Goal: Task Accomplishment & Management: Use online tool/utility

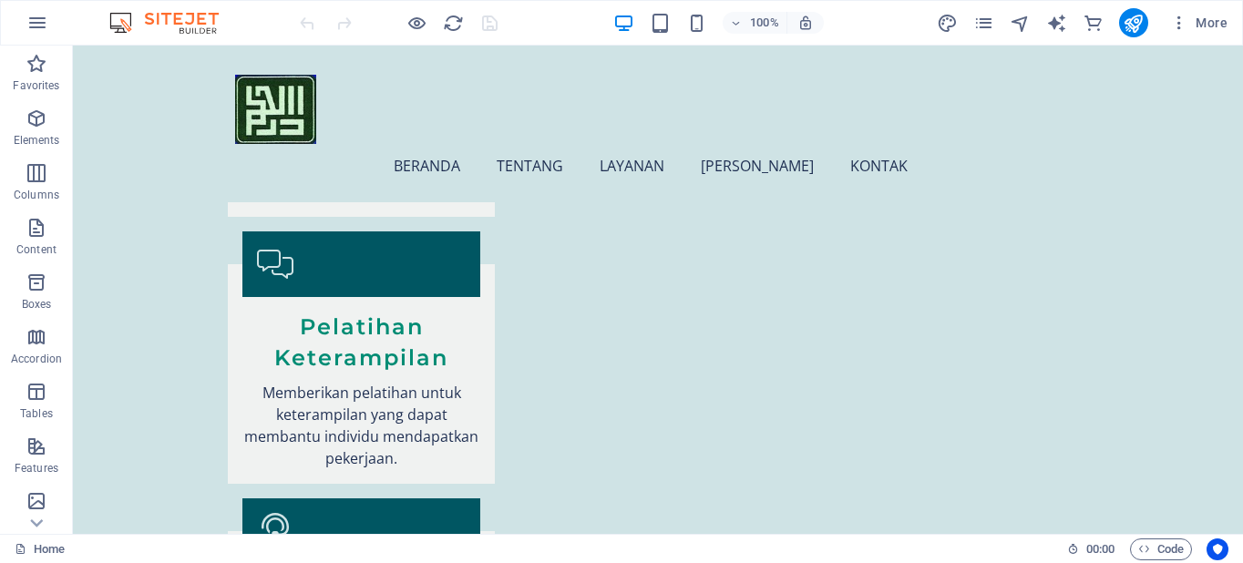
scroll to position [3316, 0]
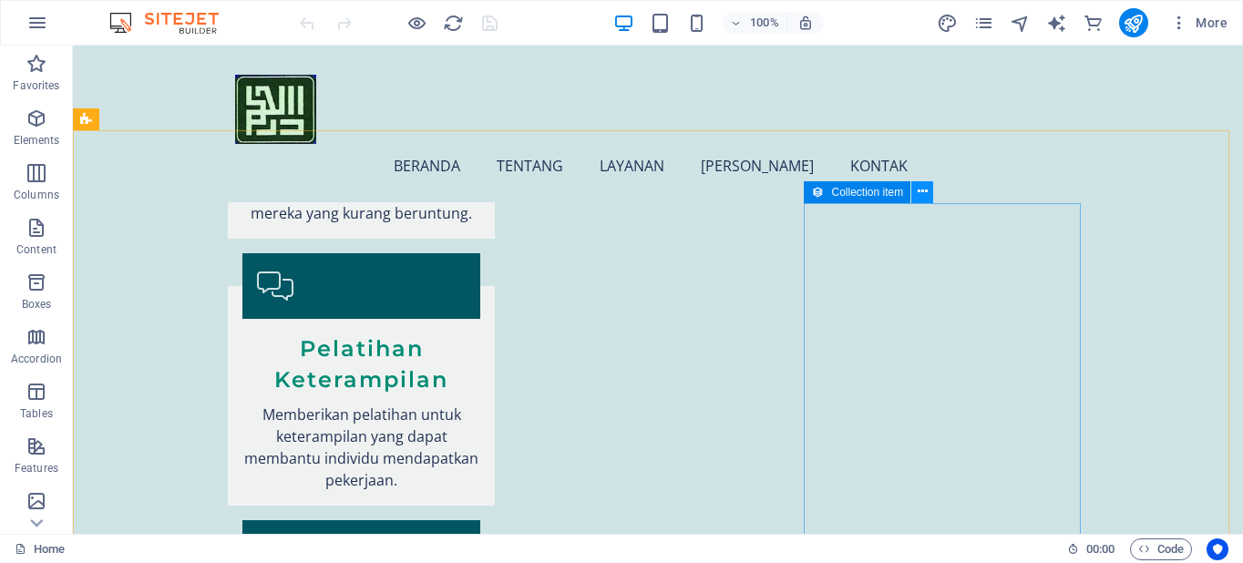
click at [925, 191] on icon at bounding box center [923, 191] width 10 height 19
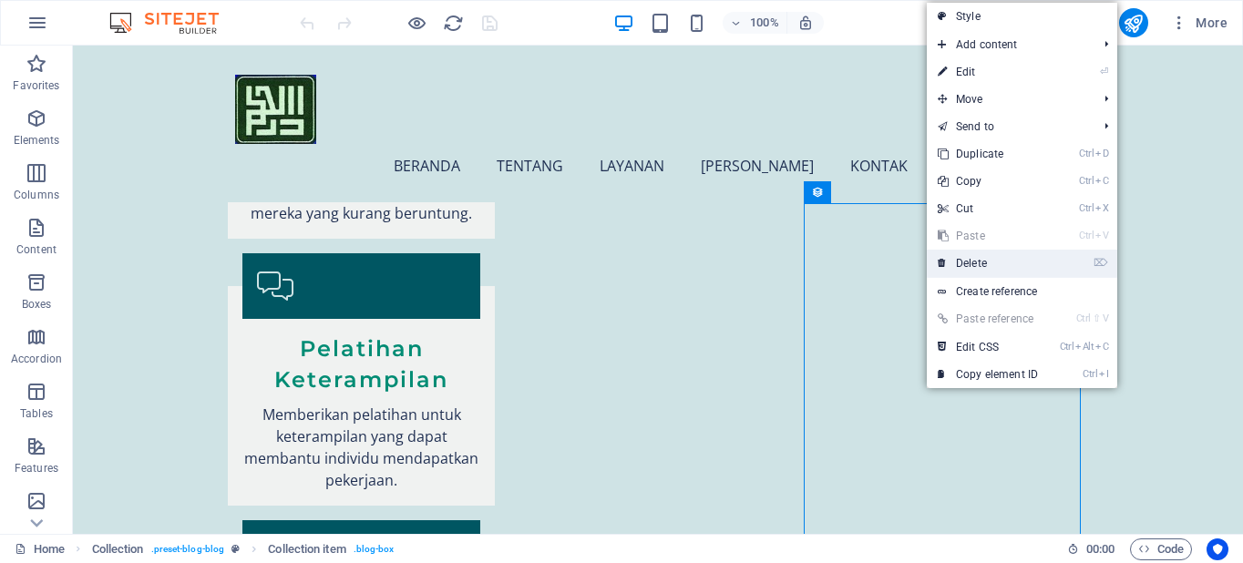
click at [959, 264] on link "⌦ Delete" at bounding box center [988, 263] width 122 height 27
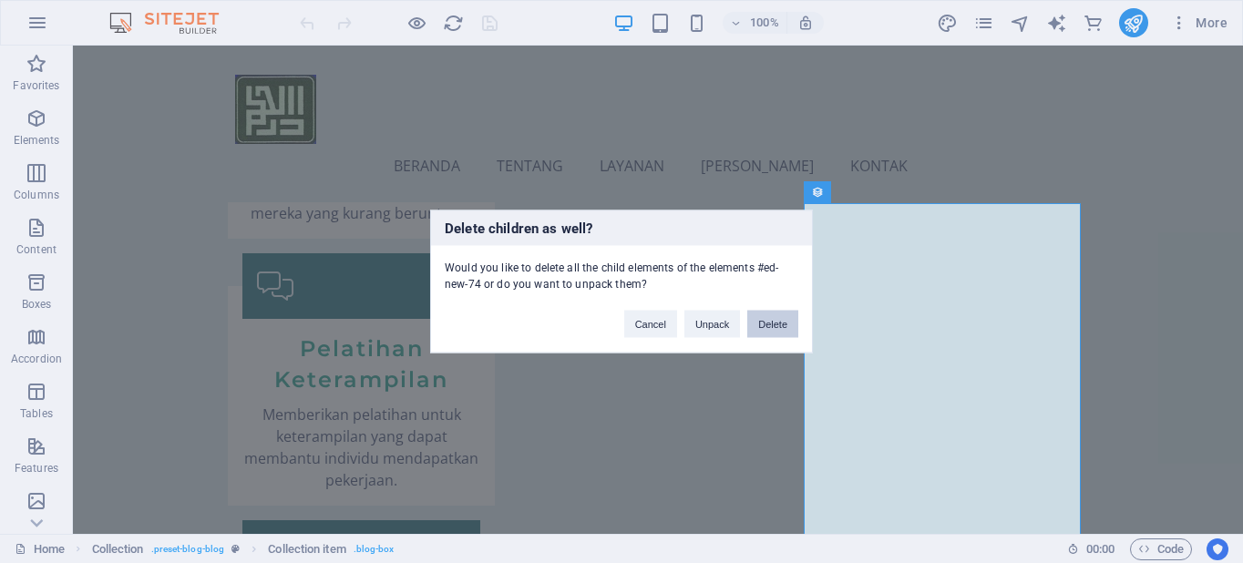
click at [770, 324] on button "Delete" at bounding box center [773, 324] width 51 height 27
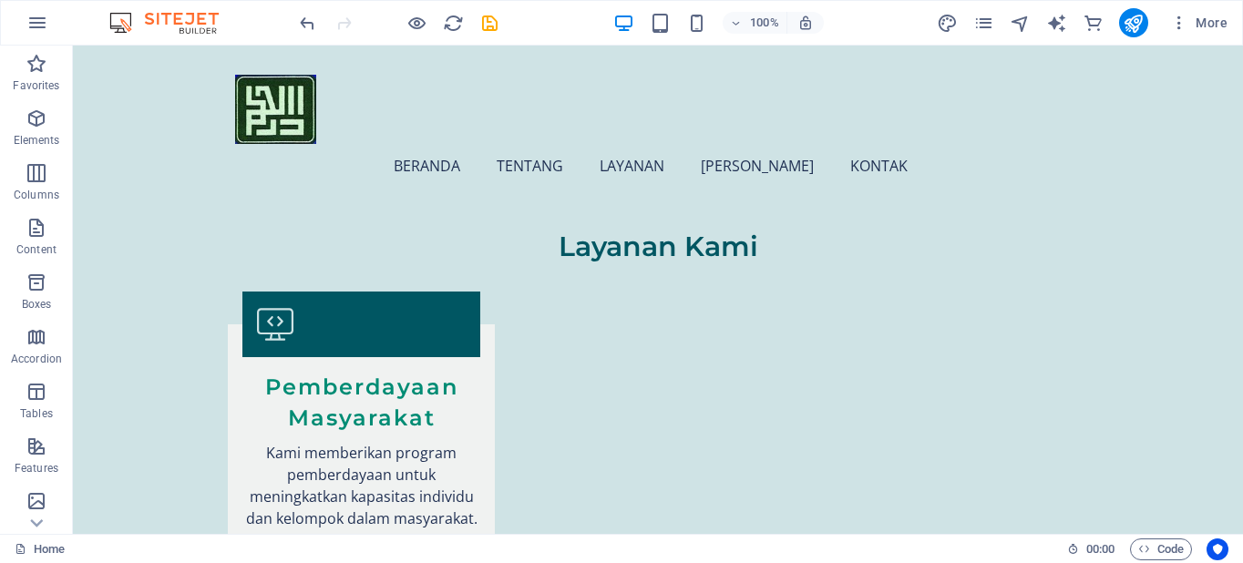
scroll to position [2229, 0]
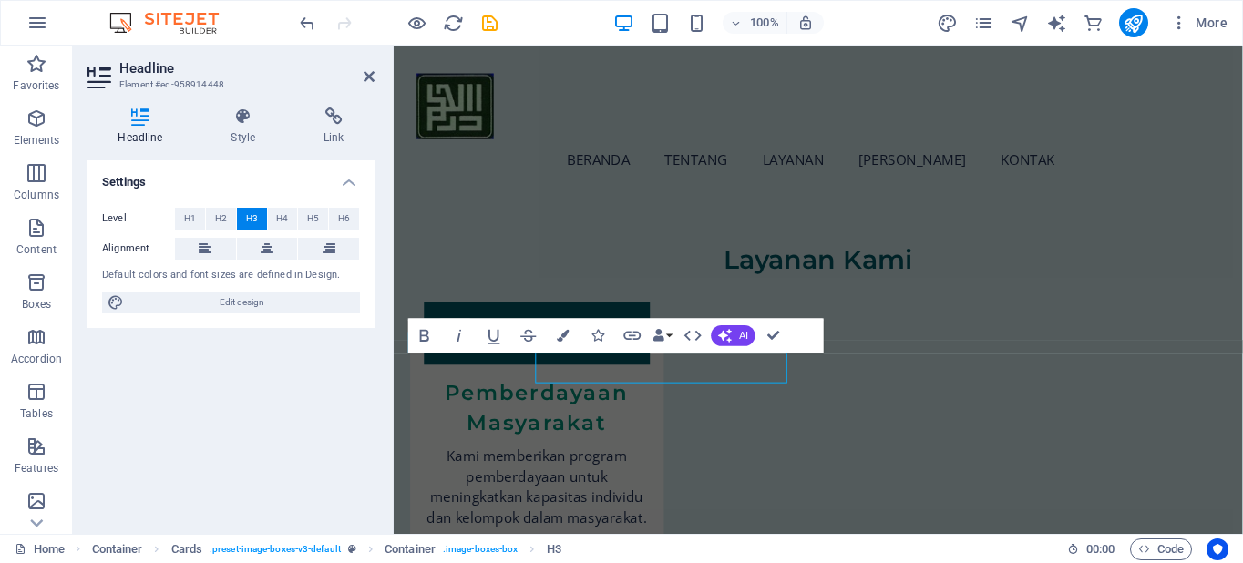
scroll to position [2243, 0]
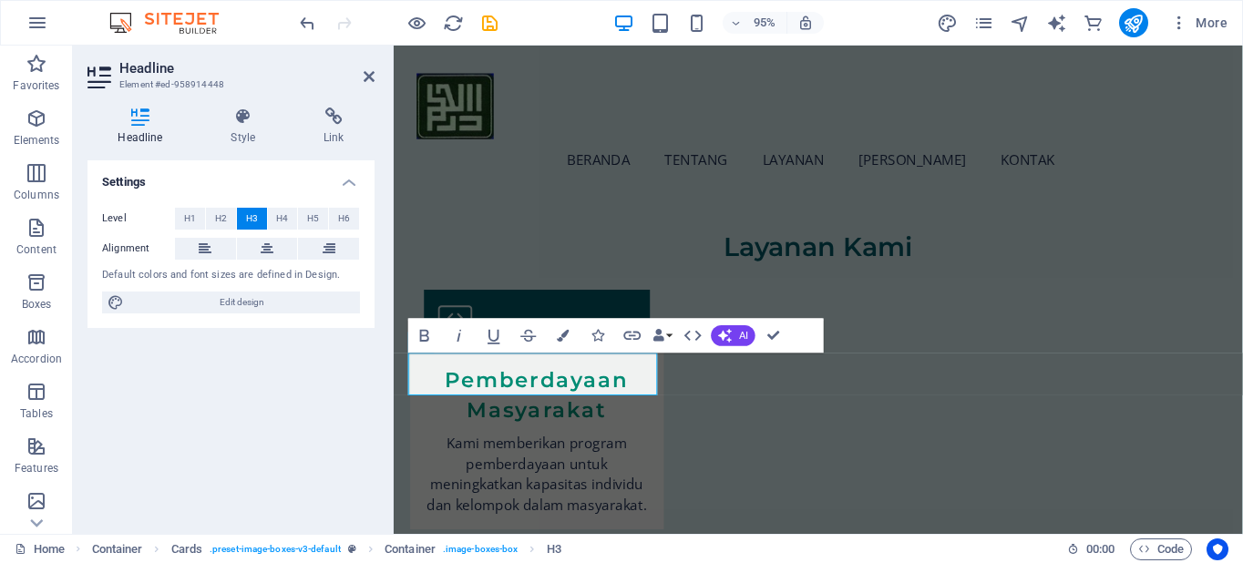
click at [301, 418] on div "Settings Level H1 H2 H3 H4 H5 H6 Alignment Default colors and font sizes are de…" at bounding box center [231, 339] width 287 height 359
click at [372, 387] on div "Settings Level H1 H2 H3 H4 H5 H6 Alignment Default colors and font sizes are de…" at bounding box center [231, 339] width 287 height 359
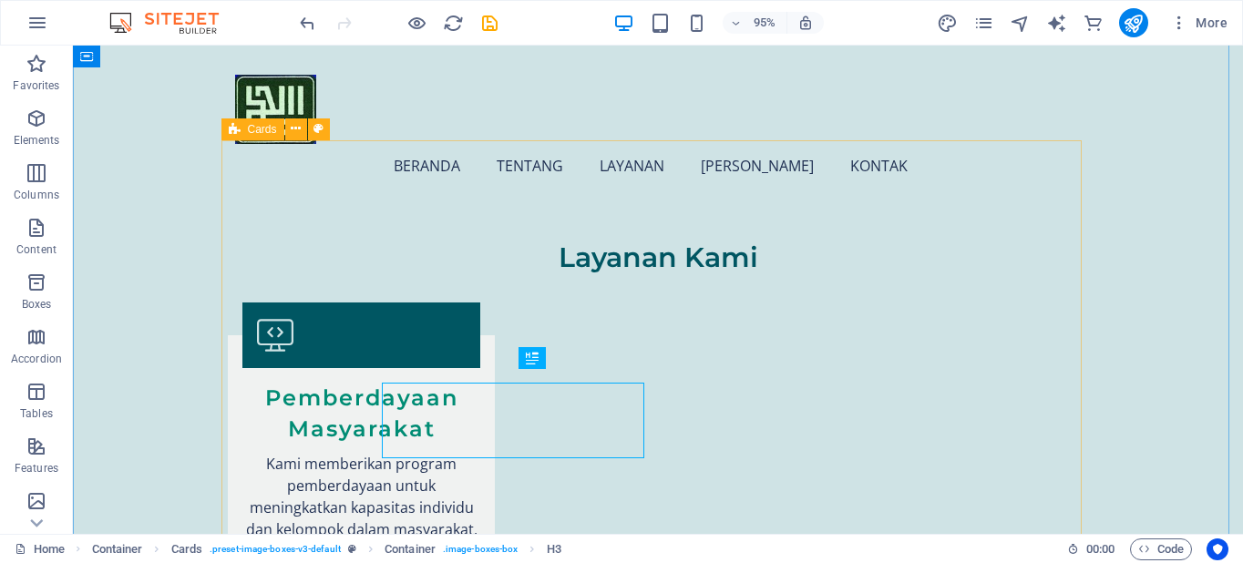
scroll to position [2229, 0]
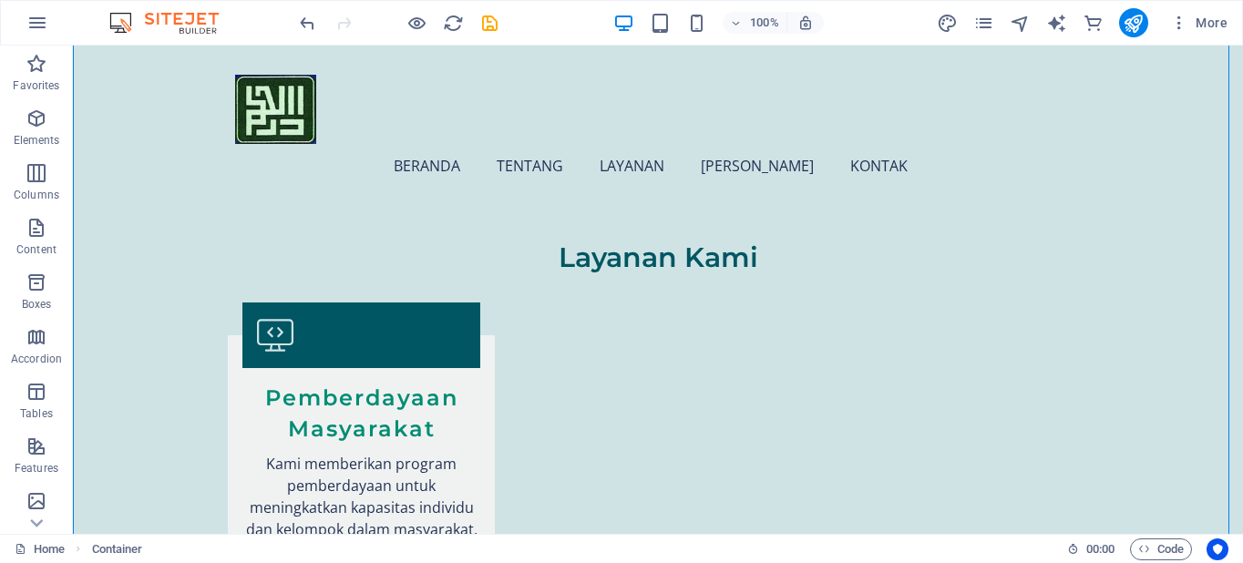
drag, startPoint x: 1202, startPoint y: 377, endPoint x: 1241, endPoint y: 299, distance: 86.4
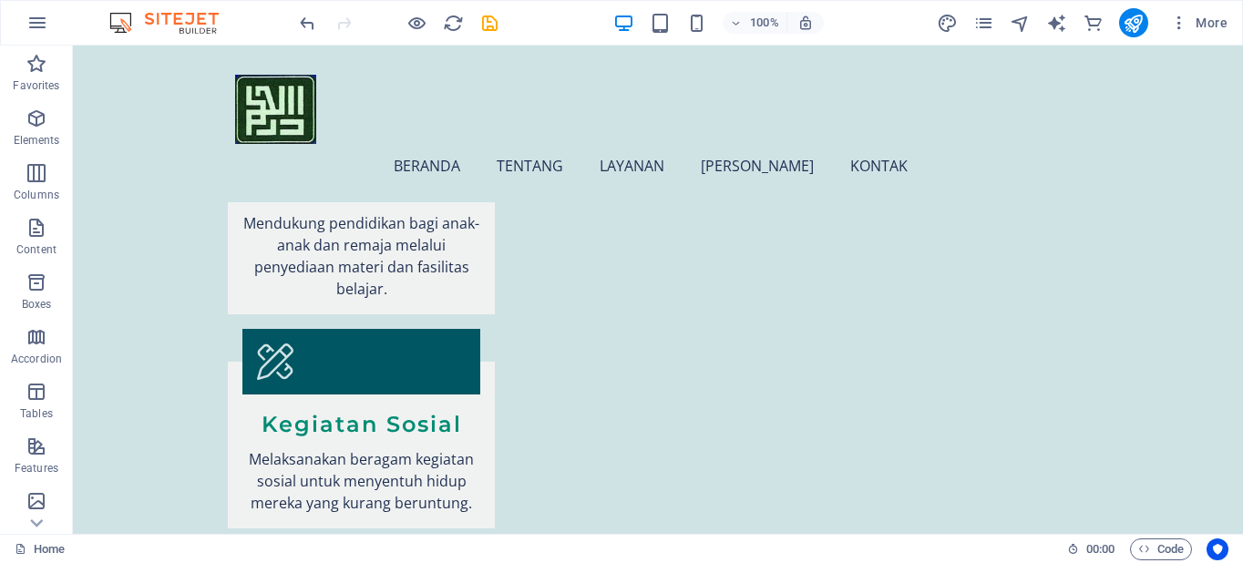
scroll to position [2972, 0]
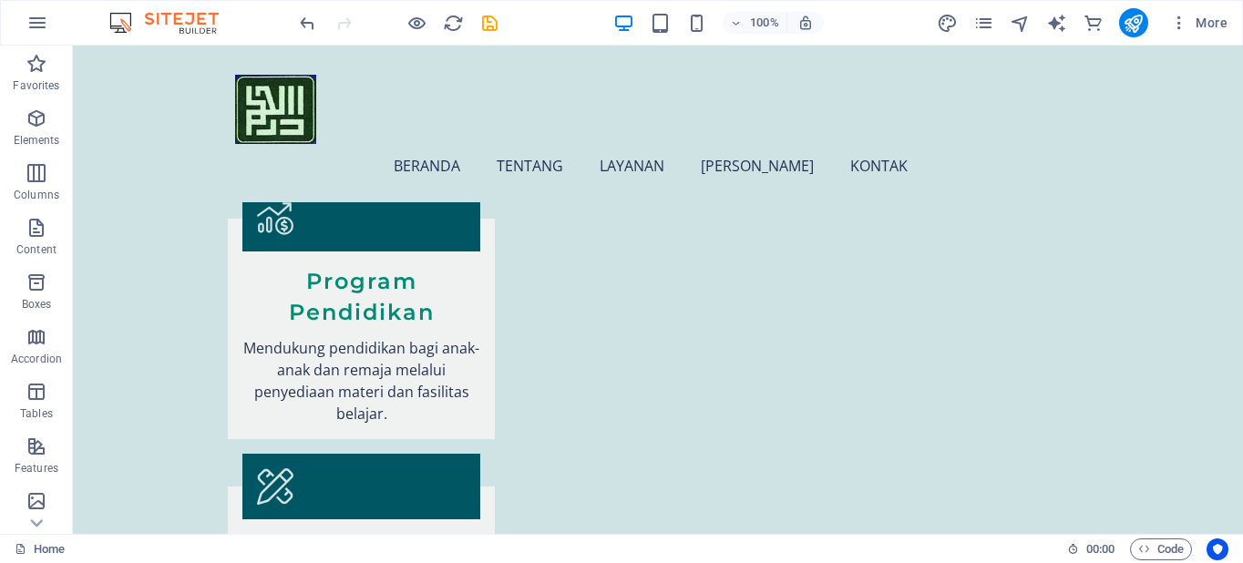
scroll to position [2891, 0]
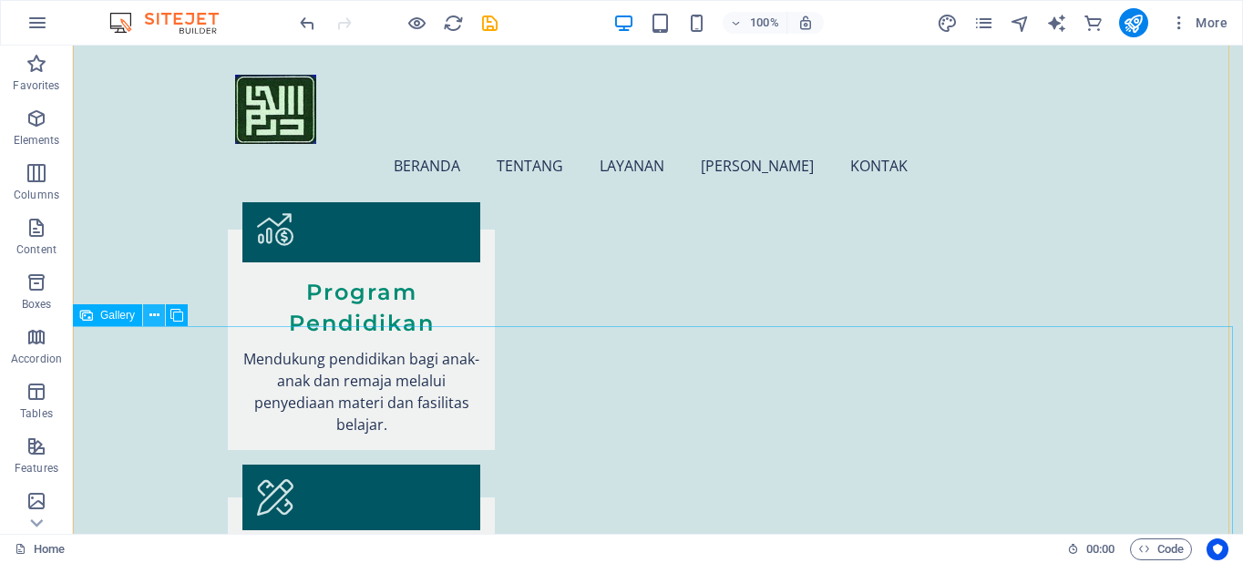
click at [153, 313] on icon at bounding box center [155, 315] width 10 height 19
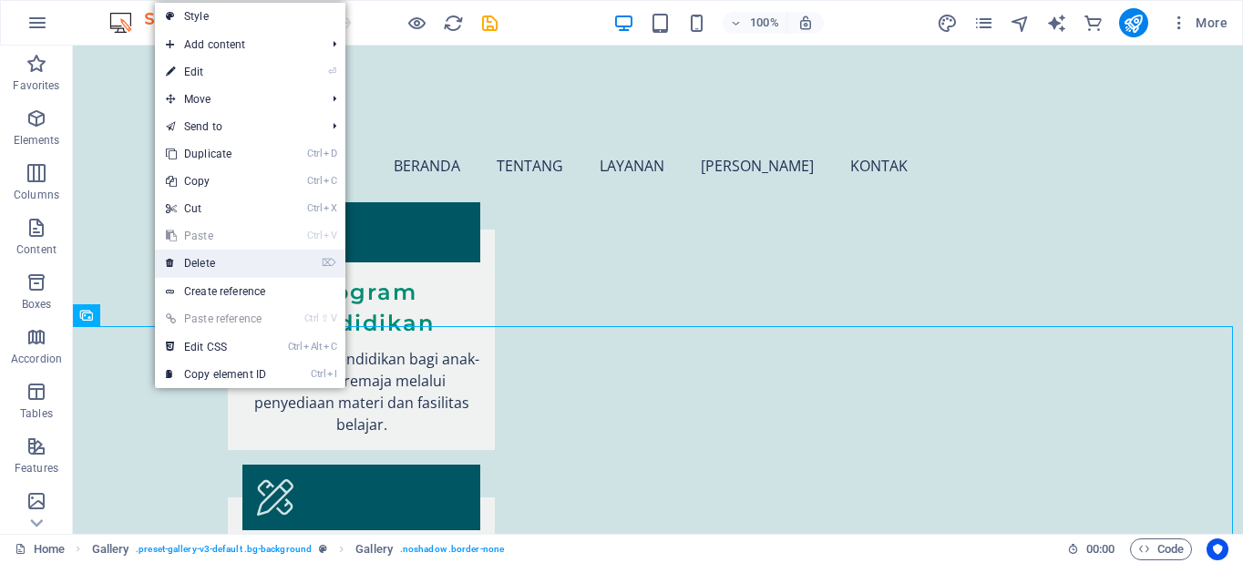
click at [201, 263] on link "⌦ Delete" at bounding box center [216, 263] width 122 height 27
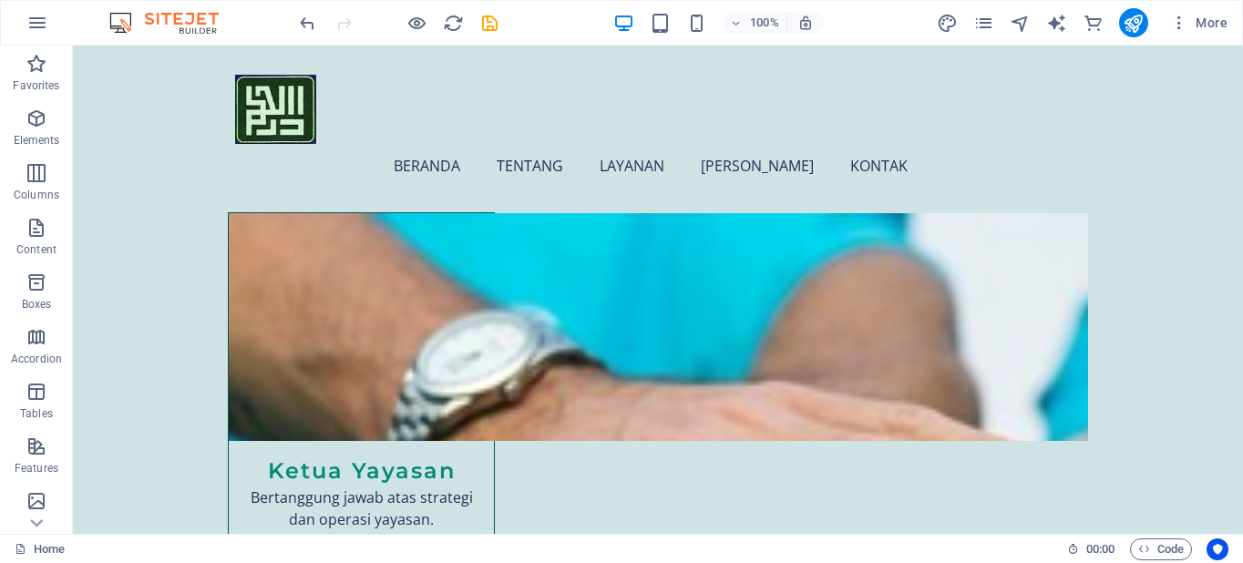
scroll to position [4780, 0]
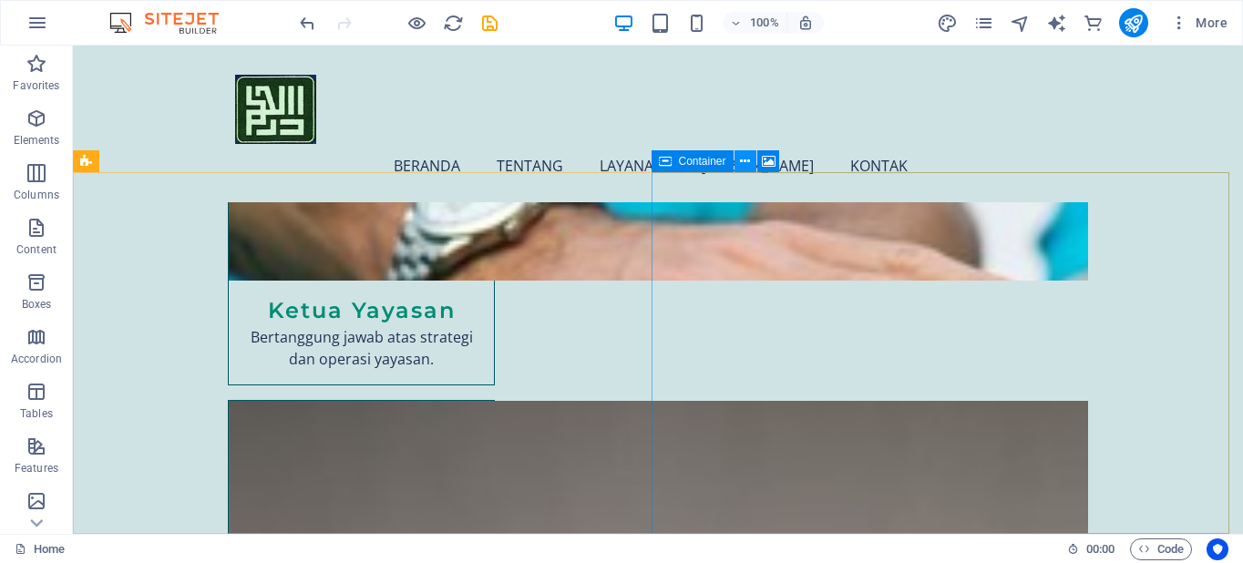
click at [747, 158] on icon at bounding box center [745, 161] width 10 height 19
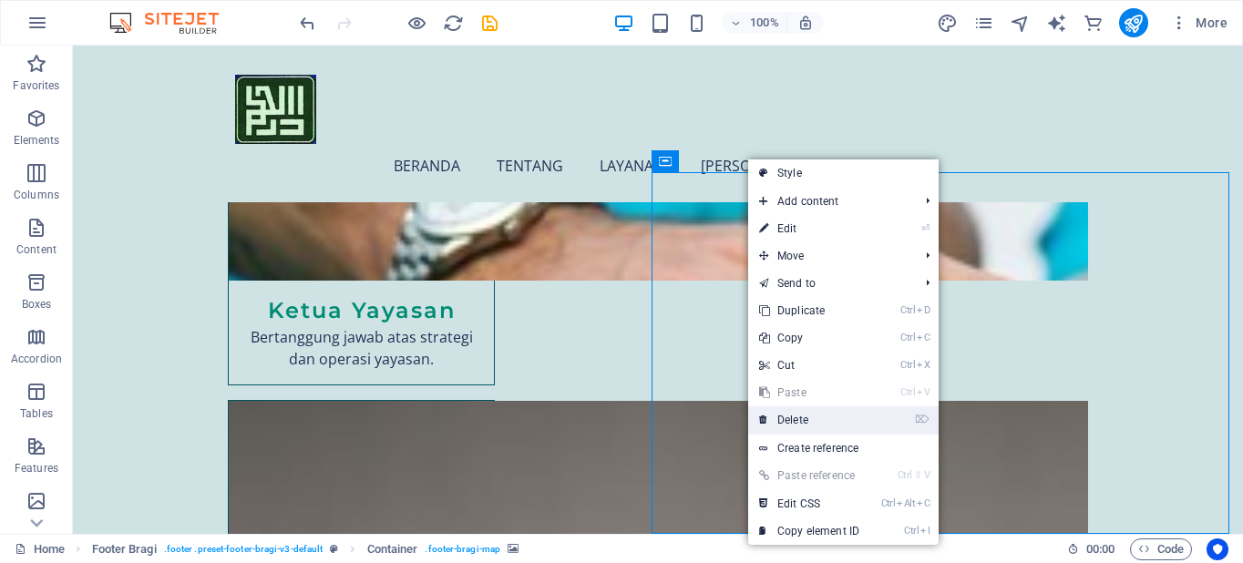
click at [795, 420] on link "⌦ Delete" at bounding box center [809, 420] width 122 height 27
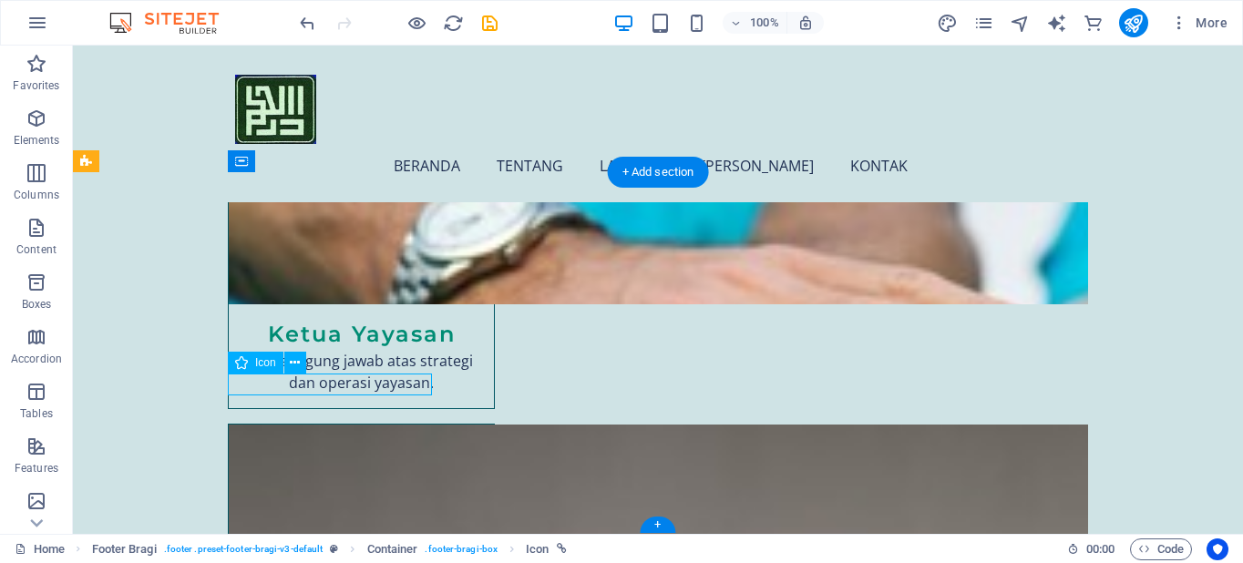
select select "xMidYMid"
select select "px"
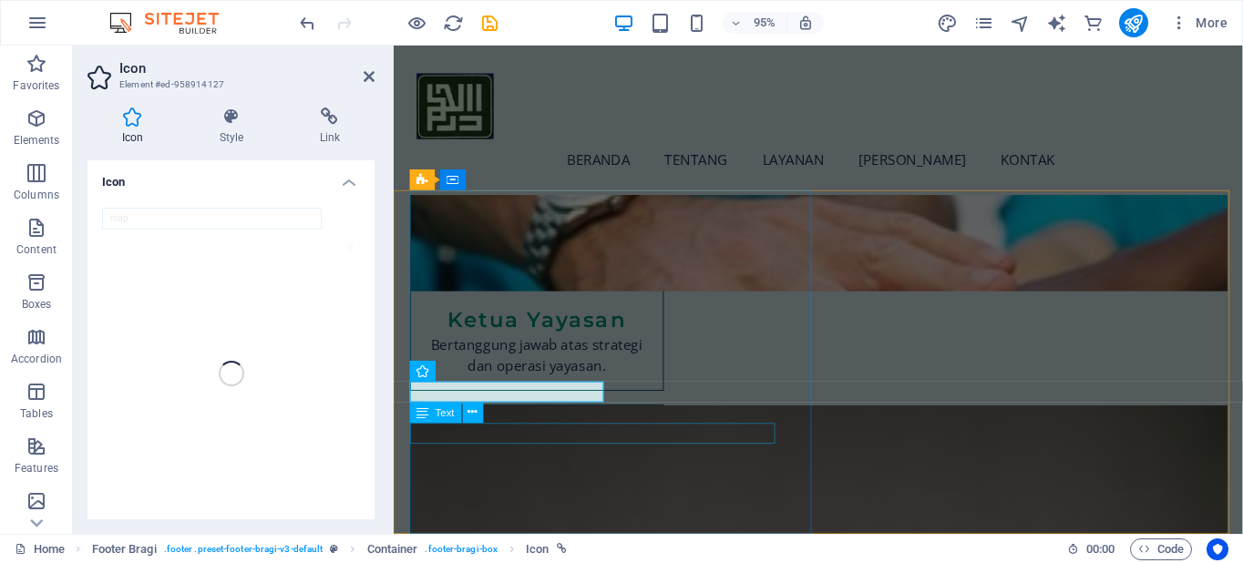
scroll to position [4768, 0]
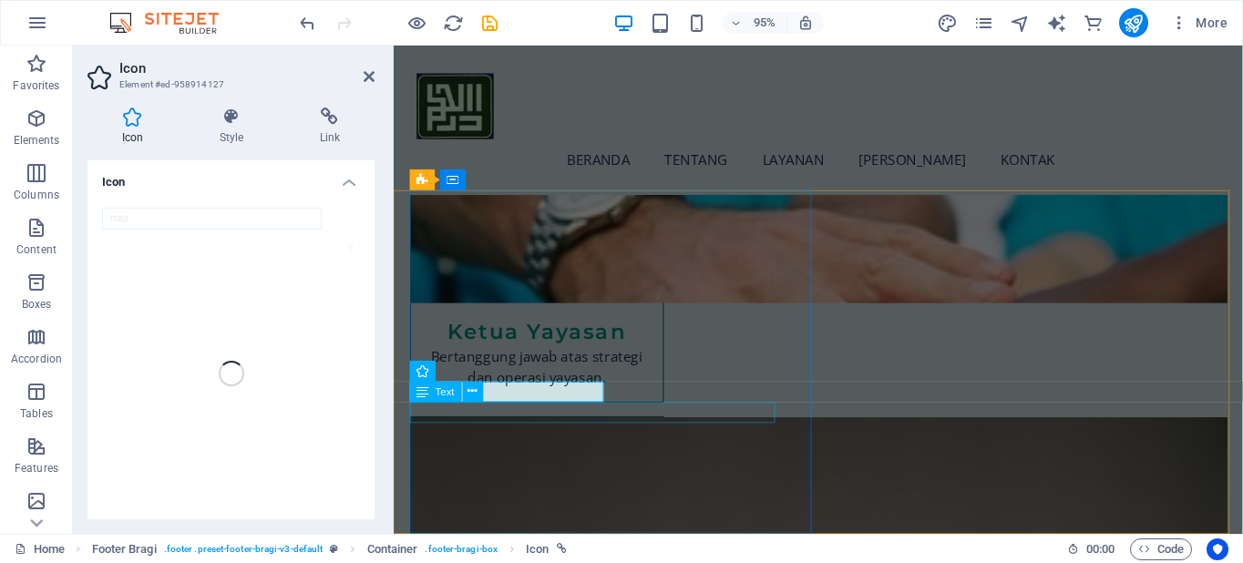
click at [426, 395] on icon at bounding box center [423, 392] width 12 height 21
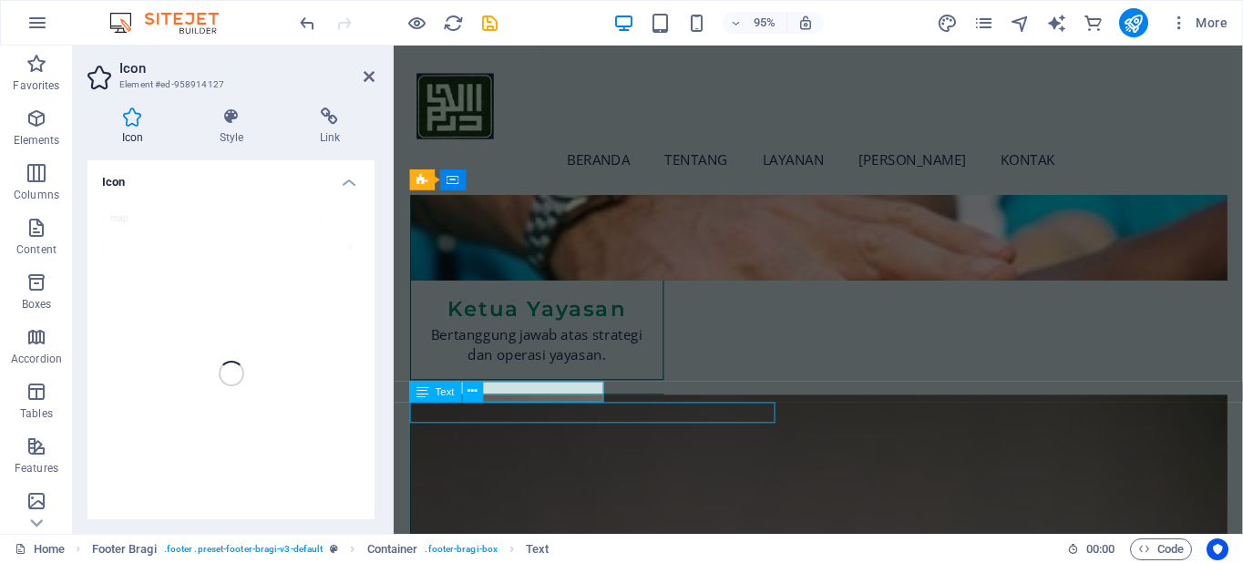
scroll to position [4780, 0]
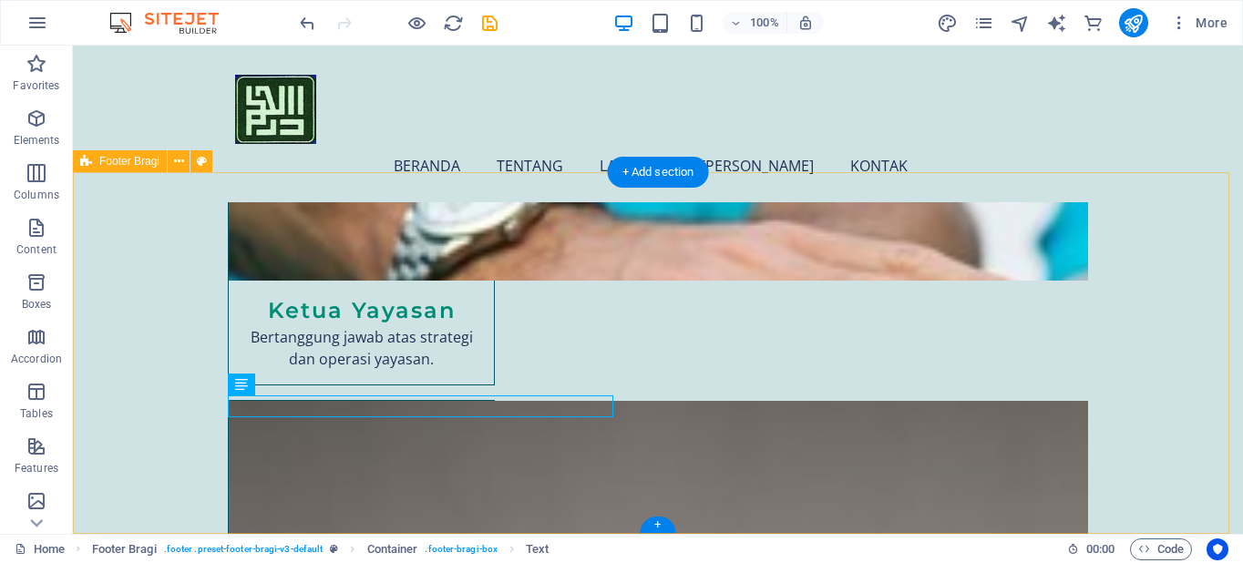
checkbox input "false"
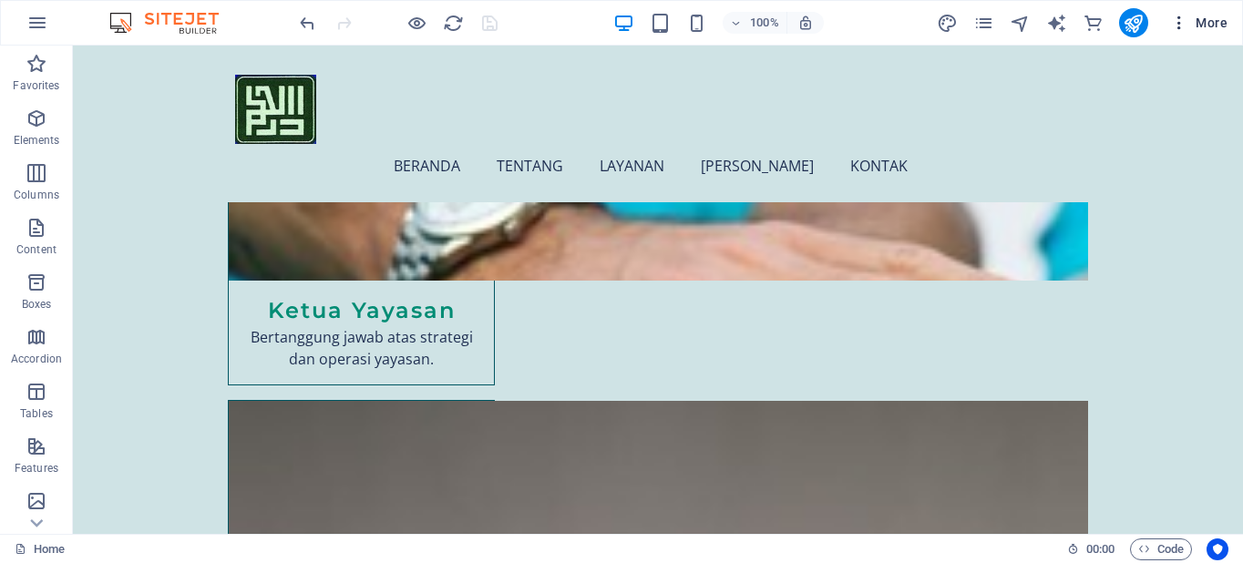
click at [1185, 27] on icon "button" at bounding box center [1180, 23] width 18 height 18
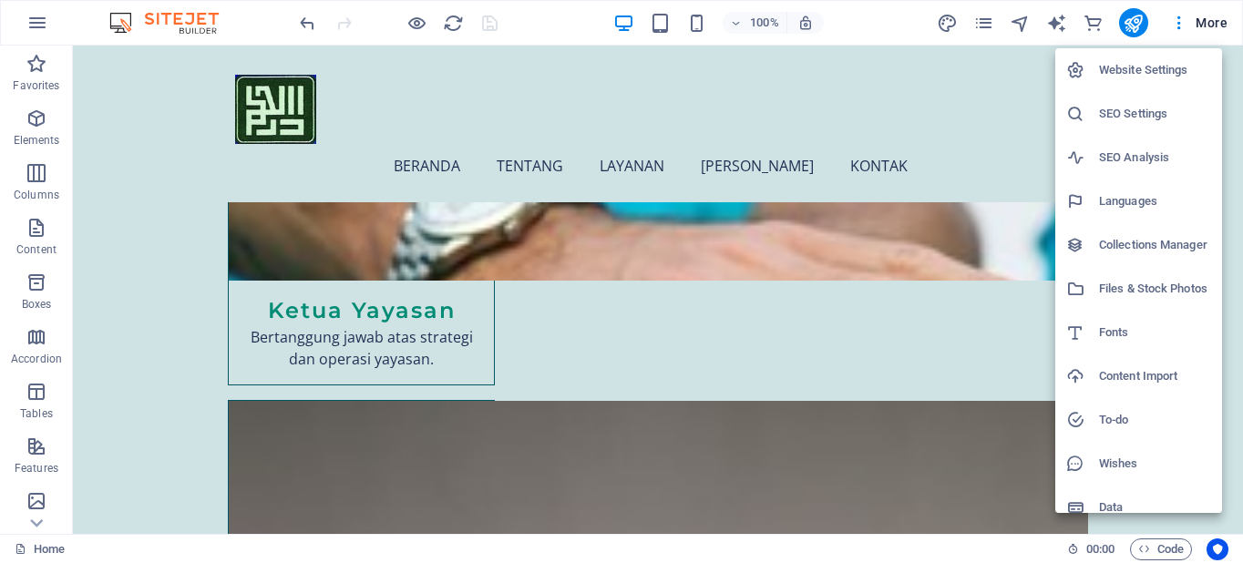
click at [994, 111] on div at bounding box center [621, 281] width 1243 height 563
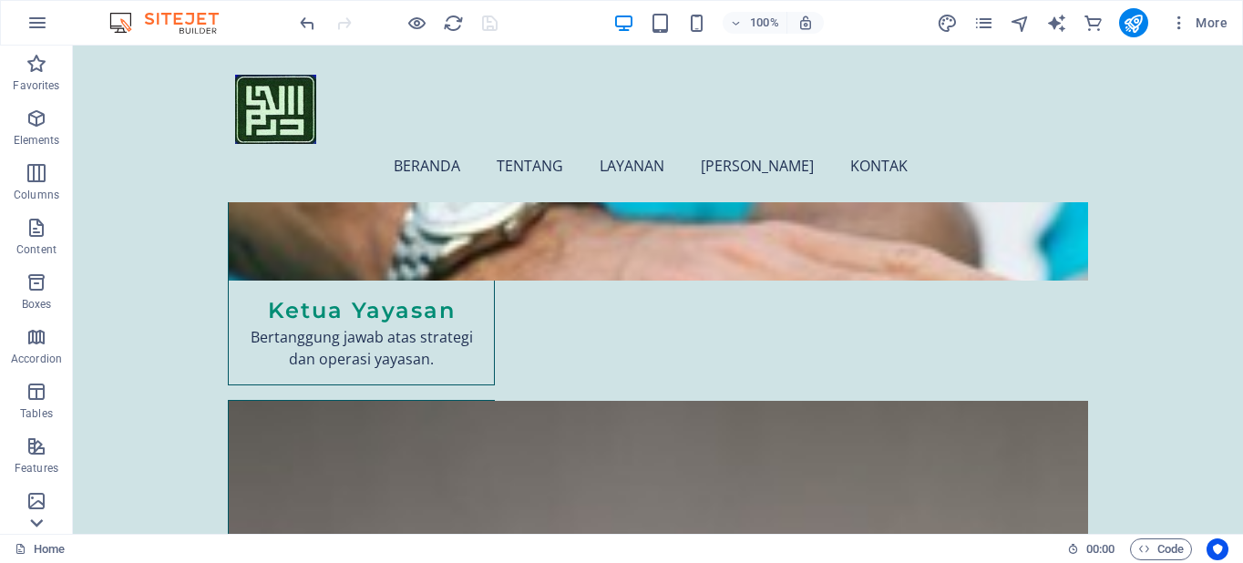
click at [31, 525] on icon at bounding box center [37, 524] width 26 height 26
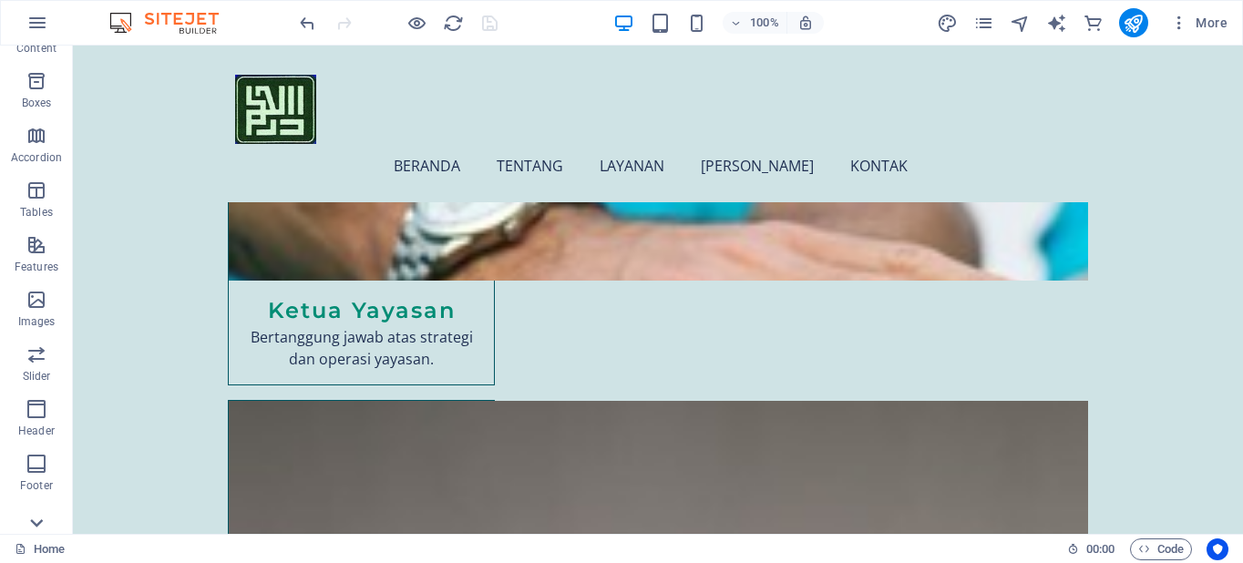
scroll to position [387, 0]
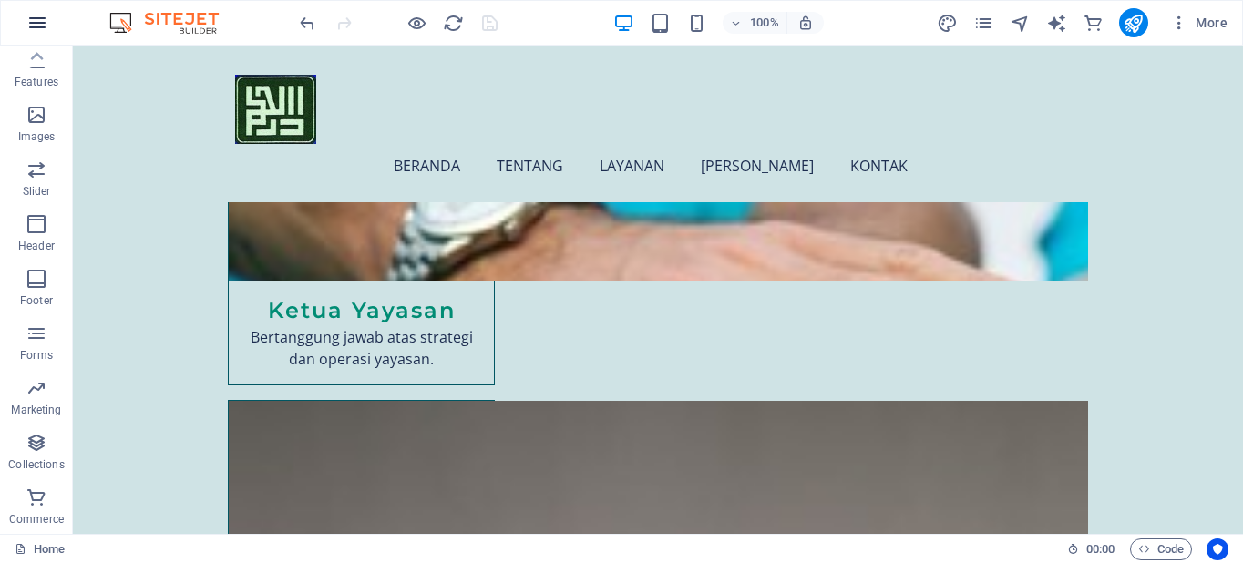
click at [32, 26] on icon "button" at bounding box center [37, 23] width 22 height 22
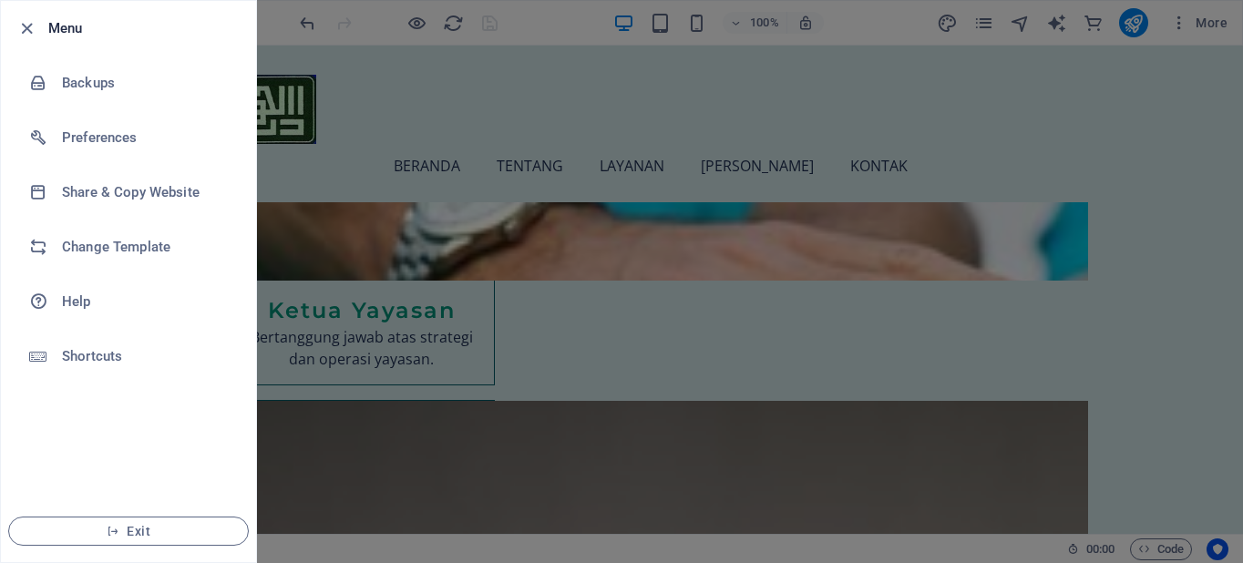
click at [1096, 145] on div at bounding box center [621, 281] width 1243 height 563
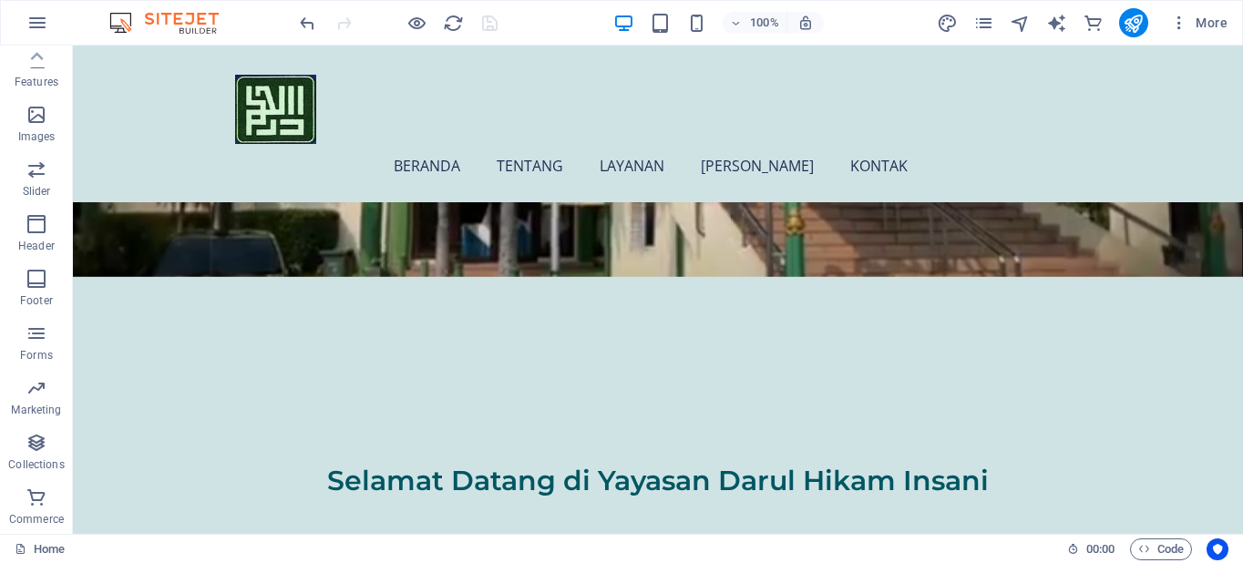
scroll to position [0, 0]
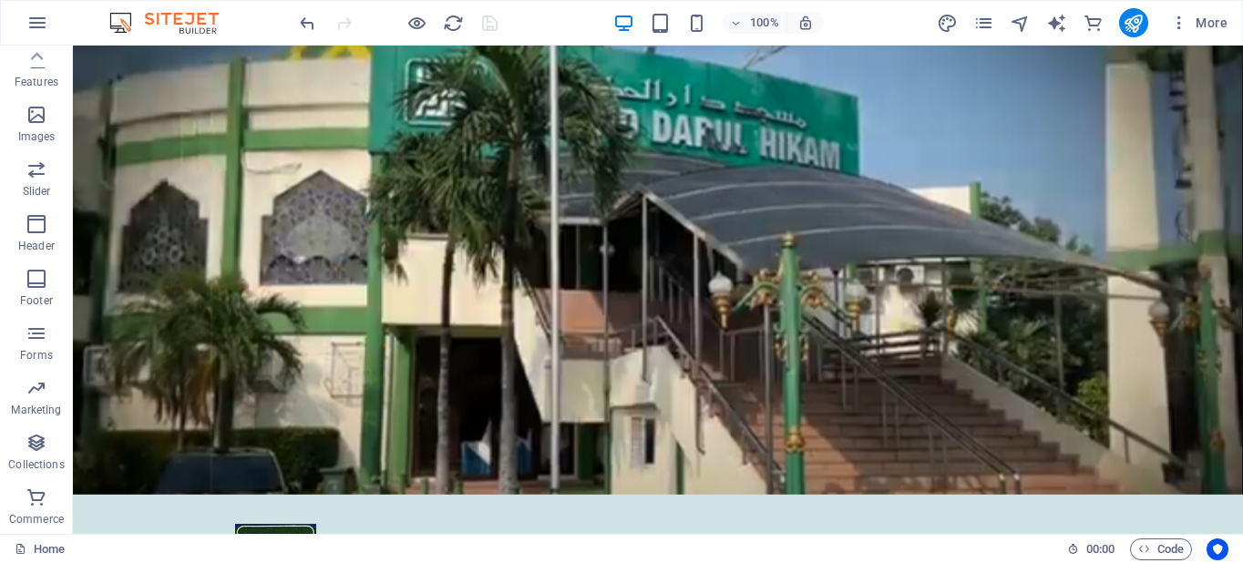
drag, startPoint x: 1235, startPoint y: 107, endPoint x: 1313, endPoint y: 87, distance: 80.0
click at [453, 15] on icon "reload" at bounding box center [453, 23] width 21 height 21
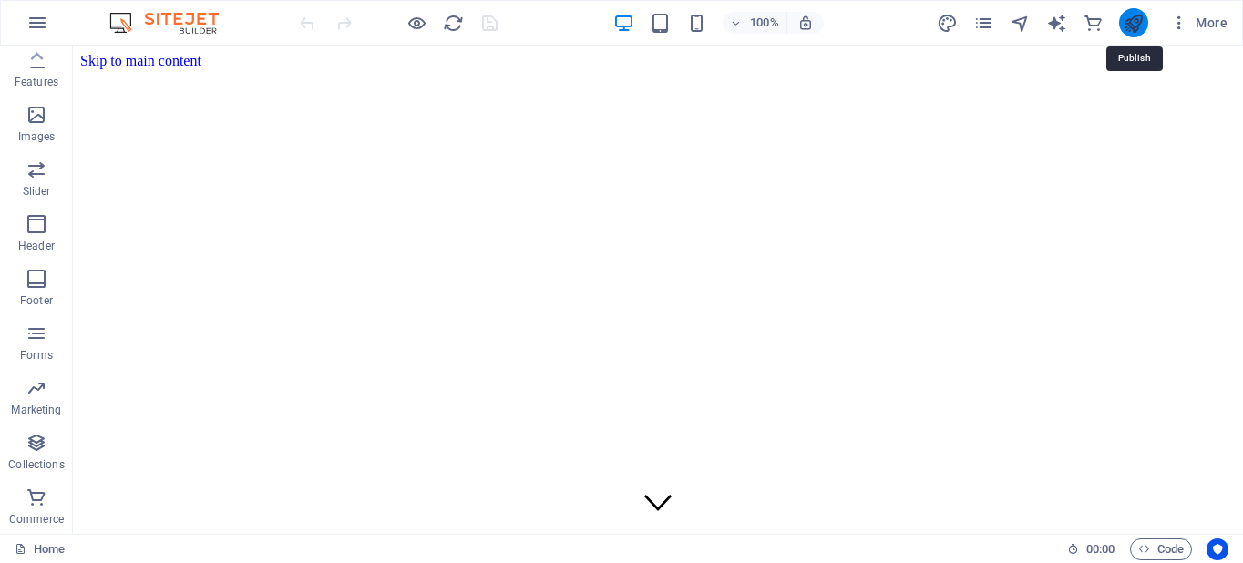
click at [1130, 19] on icon "publish" at bounding box center [1133, 23] width 21 height 21
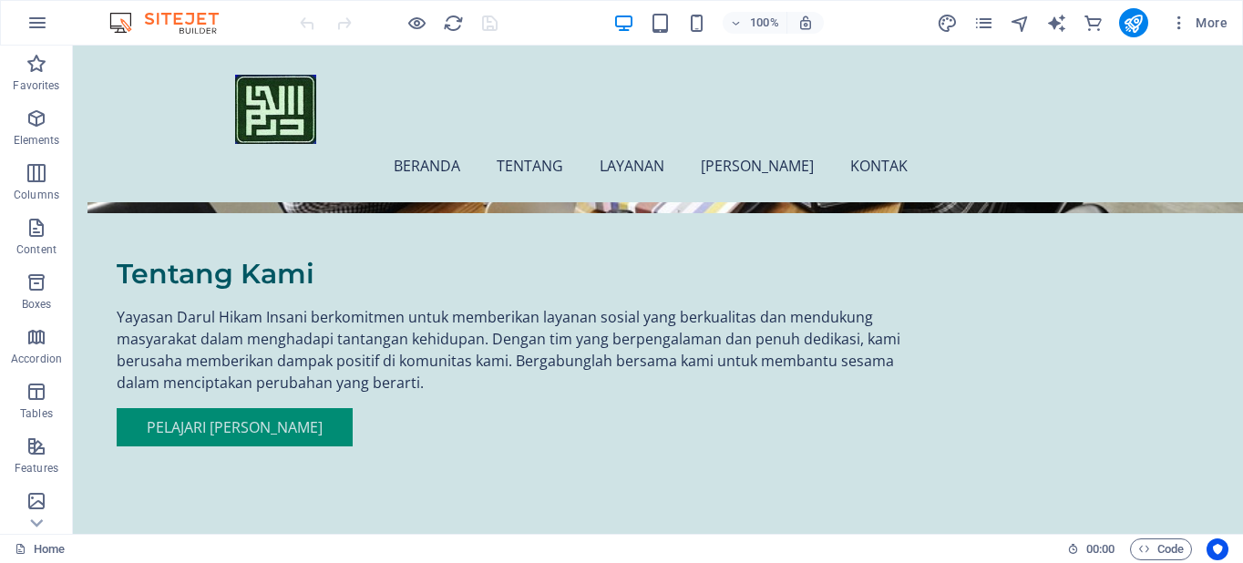
scroll to position [1210, 0]
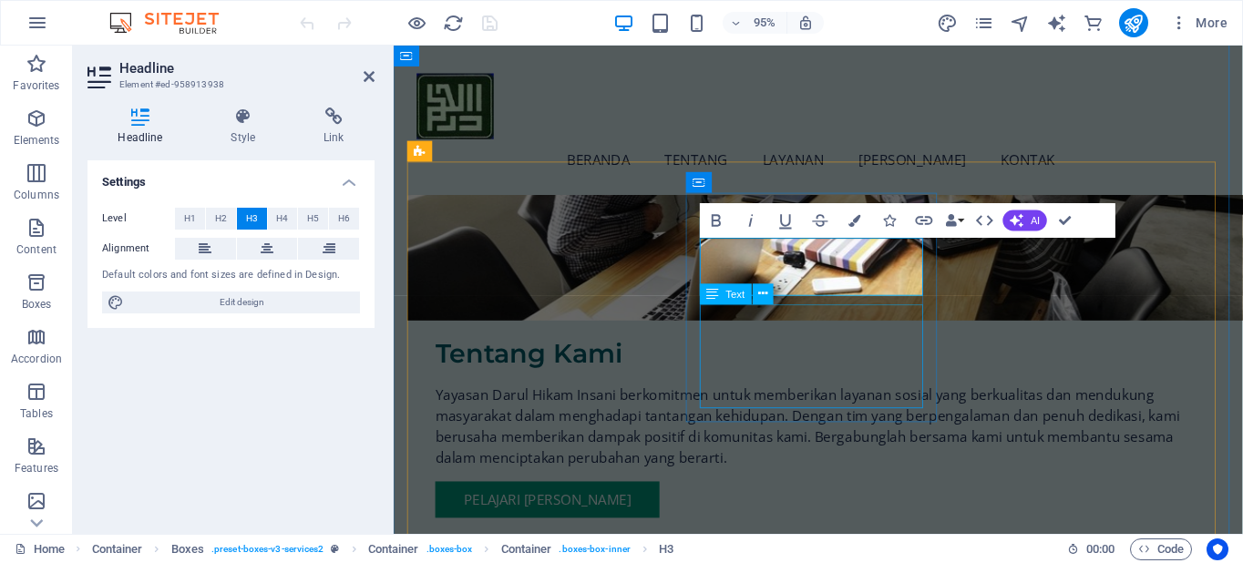
scroll to position [1223, 0]
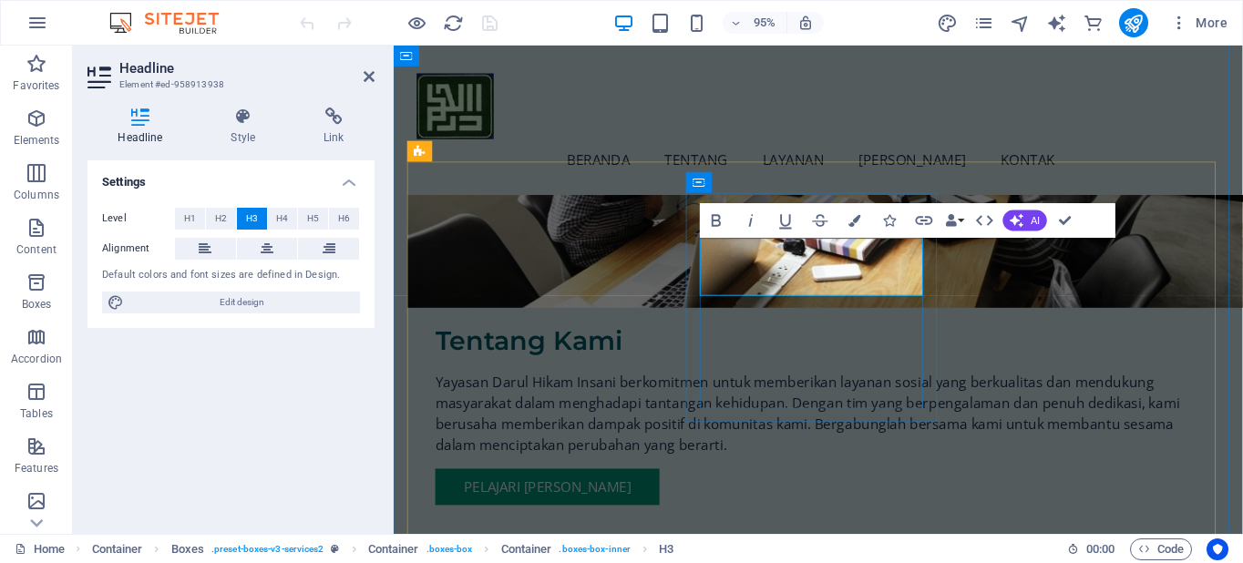
drag, startPoint x: 898, startPoint y: 293, endPoint x: 768, endPoint y: 295, distance: 129.5
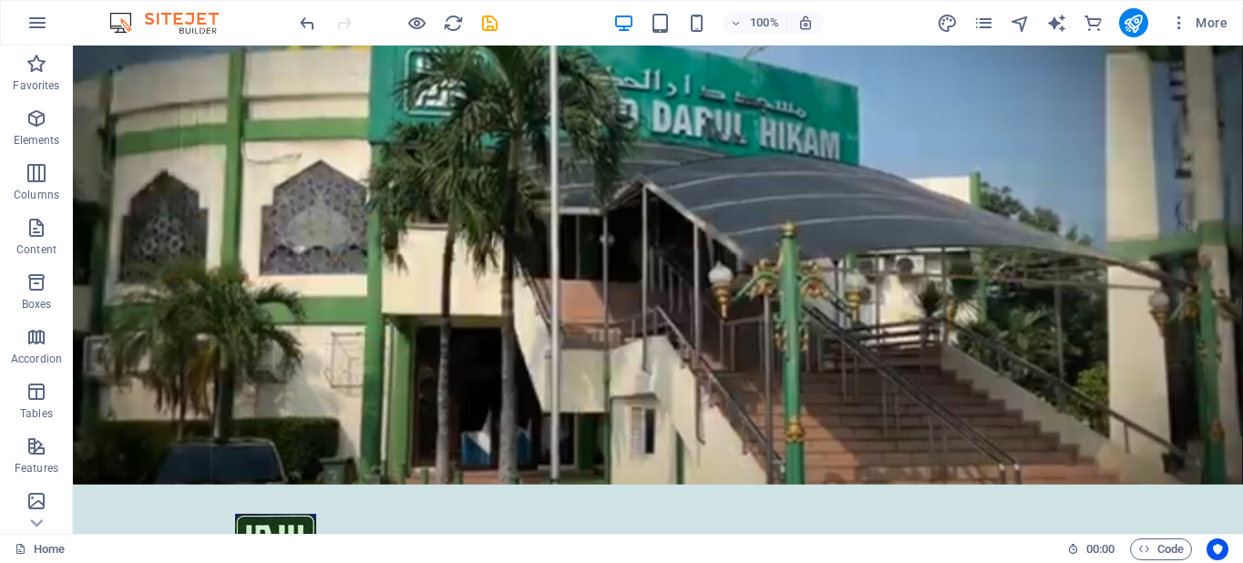
scroll to position [32, 0]
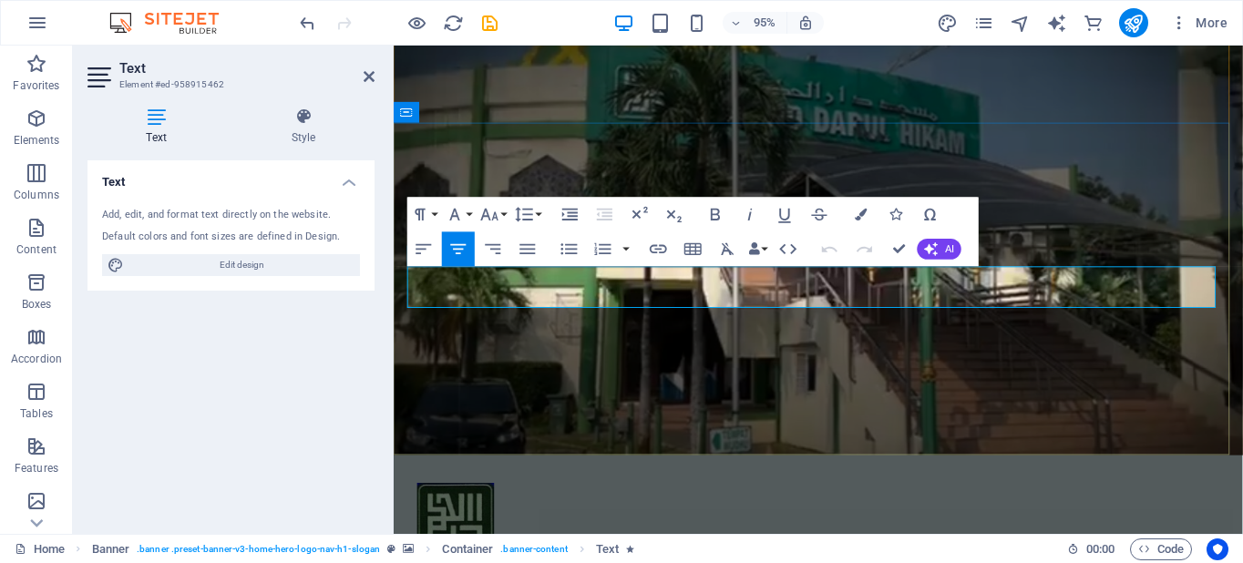
drag, startPoint x: 1020, startPoint y: 288, endPoint x: 972, endPoint y: 314, distance: 54.6
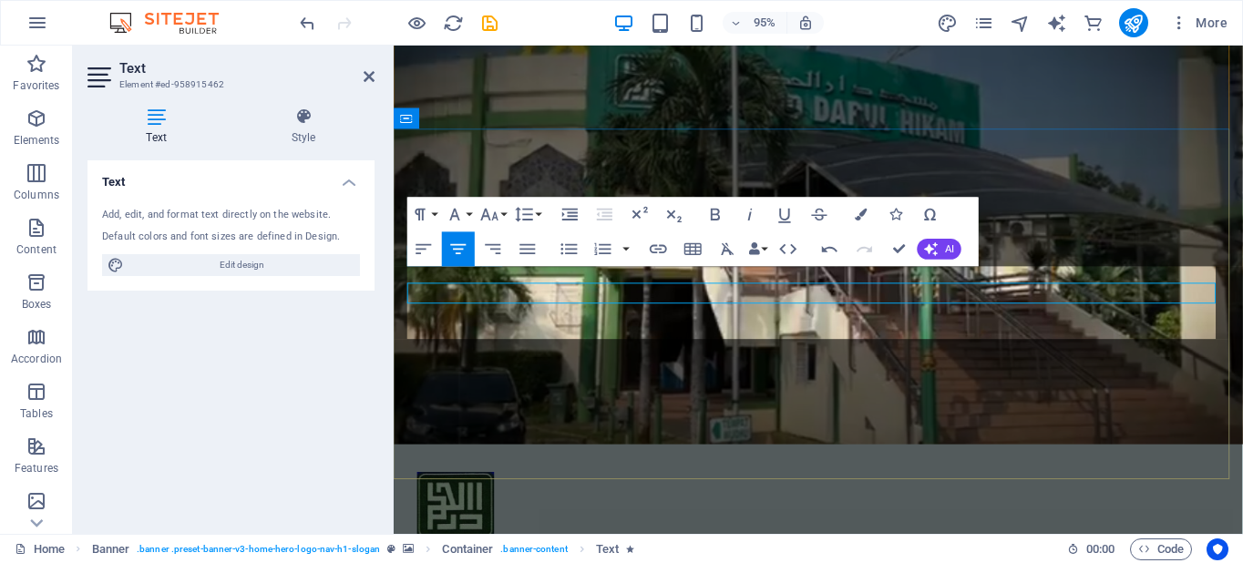
scroll to position [26, 0]
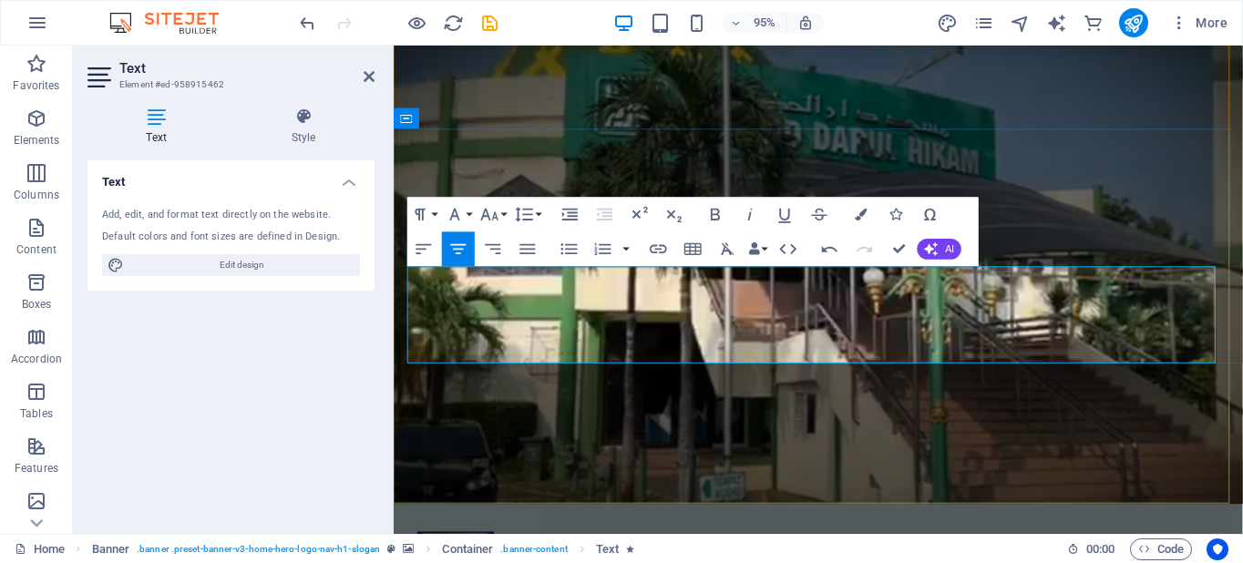
drag, startPoint x: 573, startPoint y: 363, endPoint x: 1150, endPoint y: 358, distance: 577.1
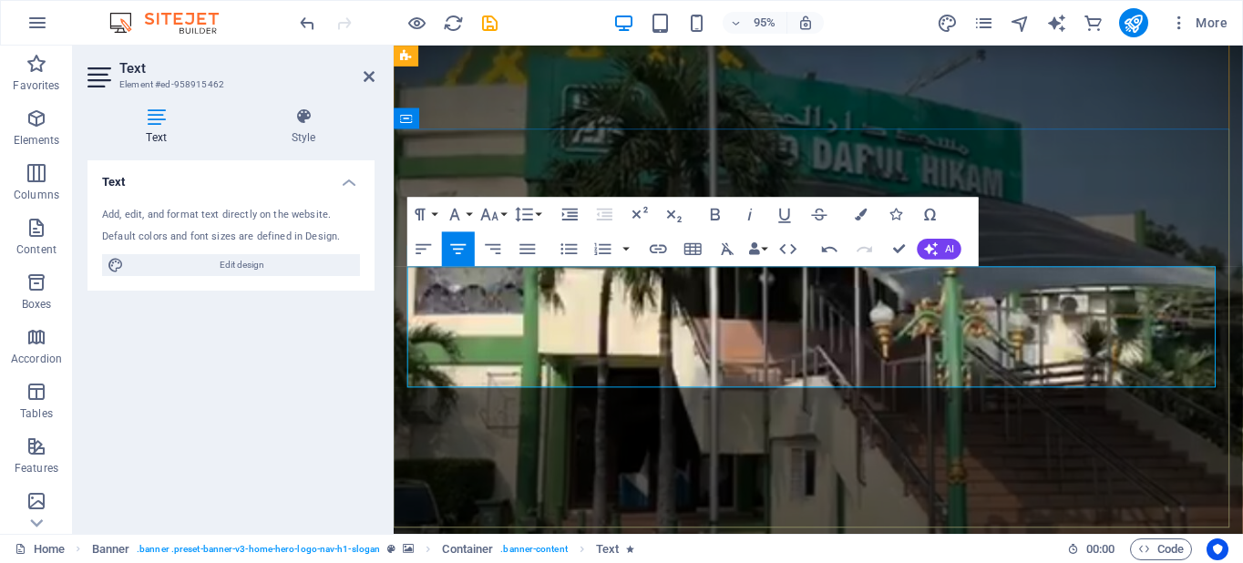
scroll to position [4204, 3]
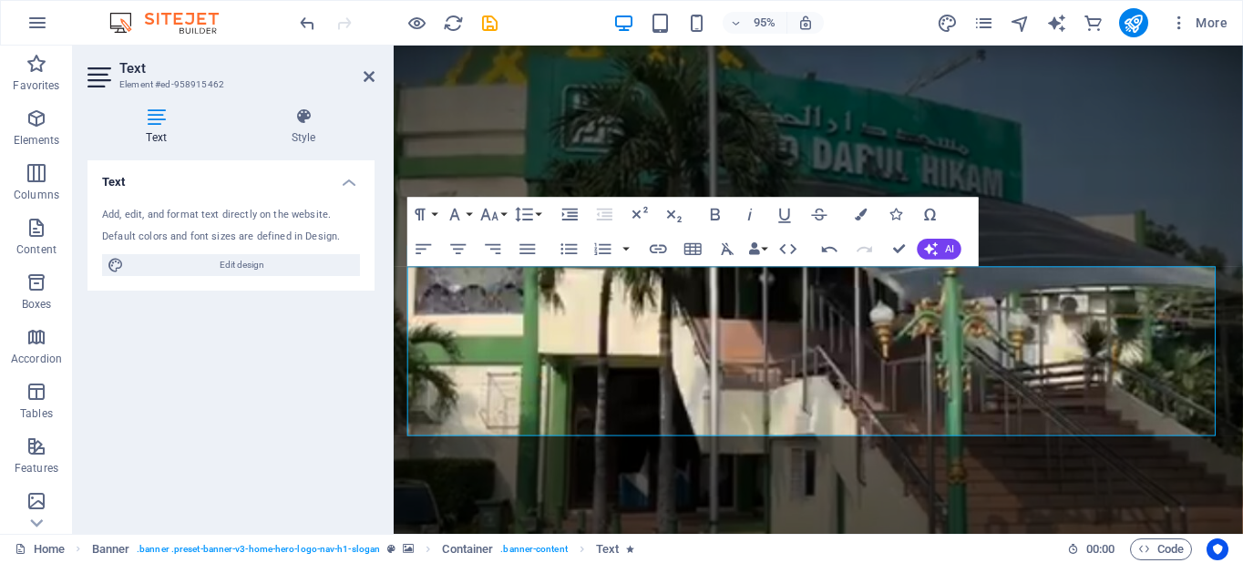
click at [877, 13] on div "95% More" at bounding box center [765, 22] width 939 height 29
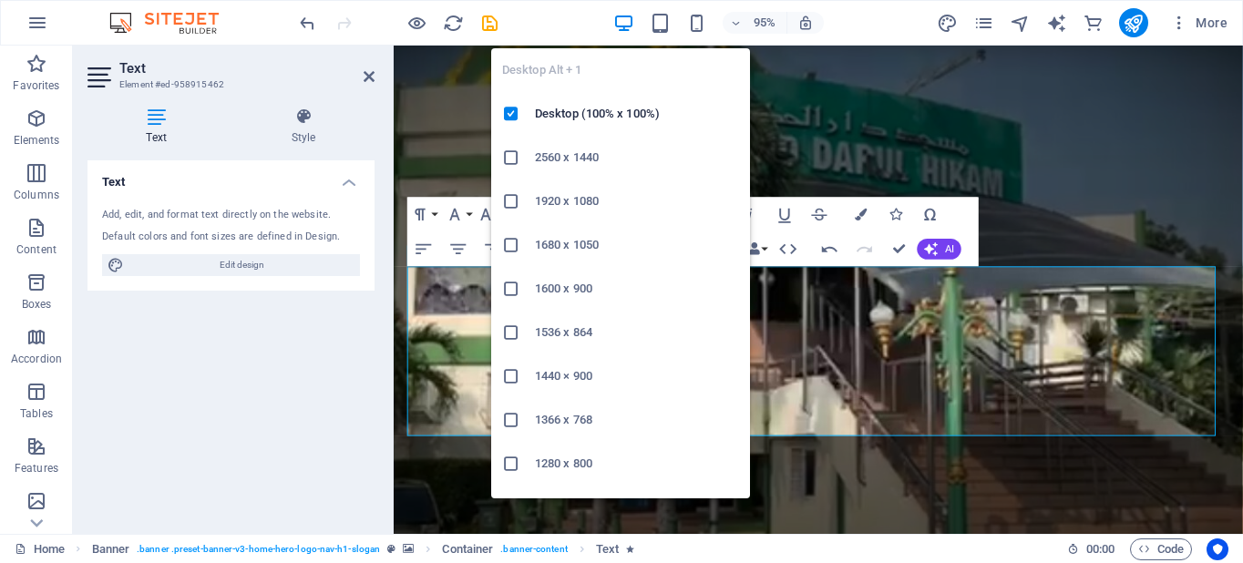
click at [627, 21] on icon "button" at bounding box center [624, 23] width 21 height 21
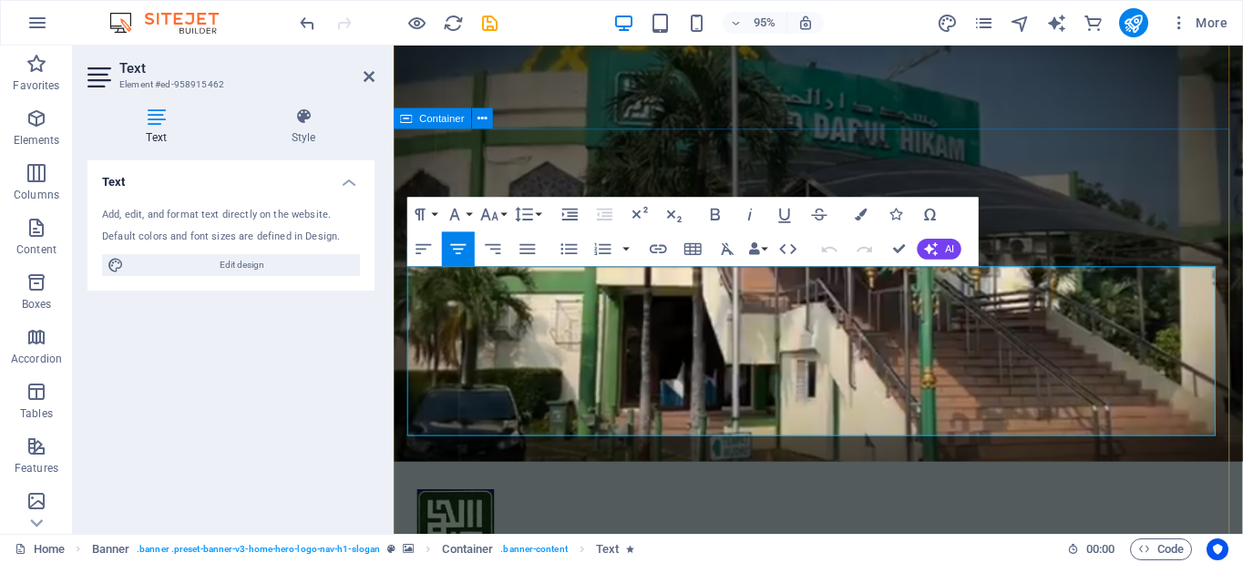
drag, startPoint x: 1177, startPoint y: 443, endPoint x: 399, endPoint y: 278, distance: 794.9
click at [526, 244] on icon "button" at bounding box center [528, 249] width 15 height 10
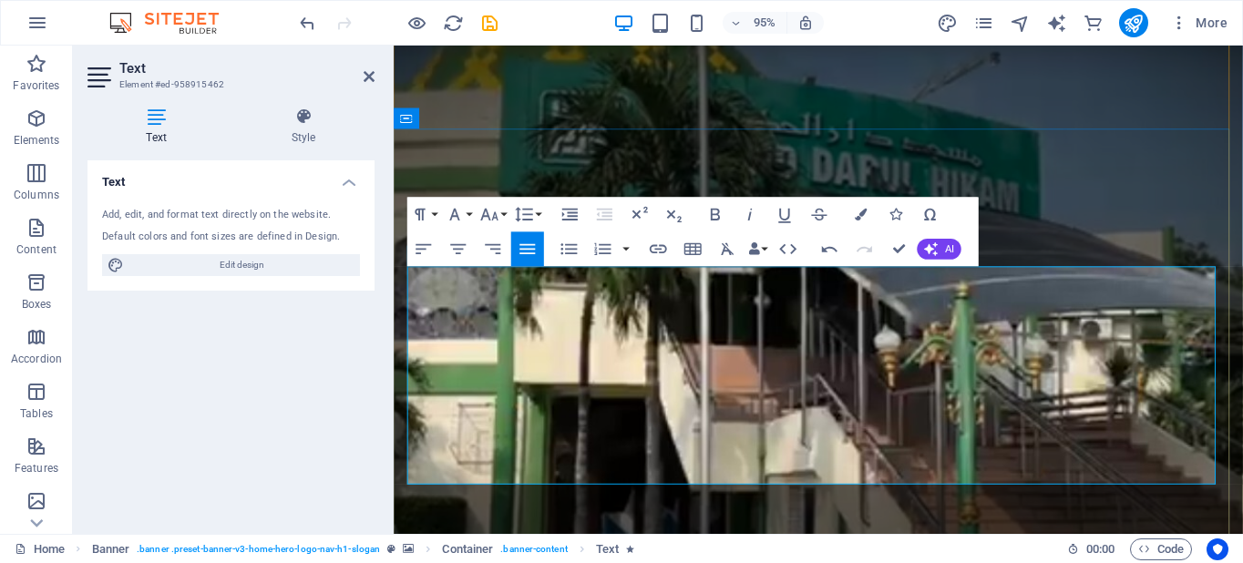
drag, startPoint x: 413, startPoint y: 292, endPoint x: 729, endPoint y: 506, distance: 382.1
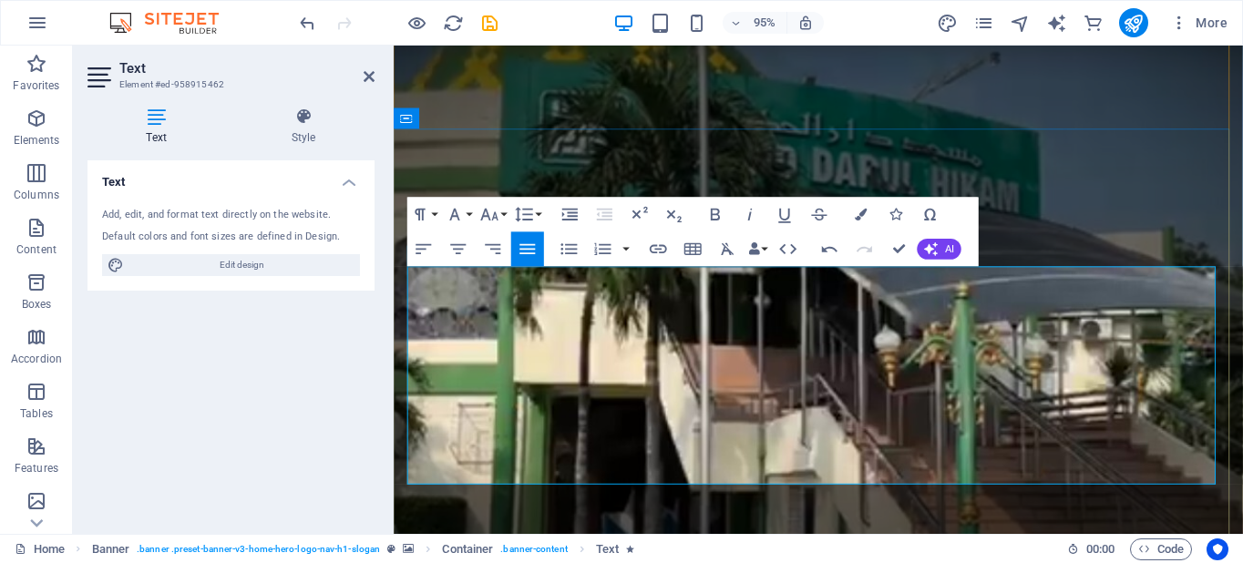
drag, startPoint x: 738, startPoint y: 499, endPoint x: 401, endPoint y: 395, distance: 352.9
click at [598, 249] on icon "button" at bounding box center [603, 249] width 21 height 21
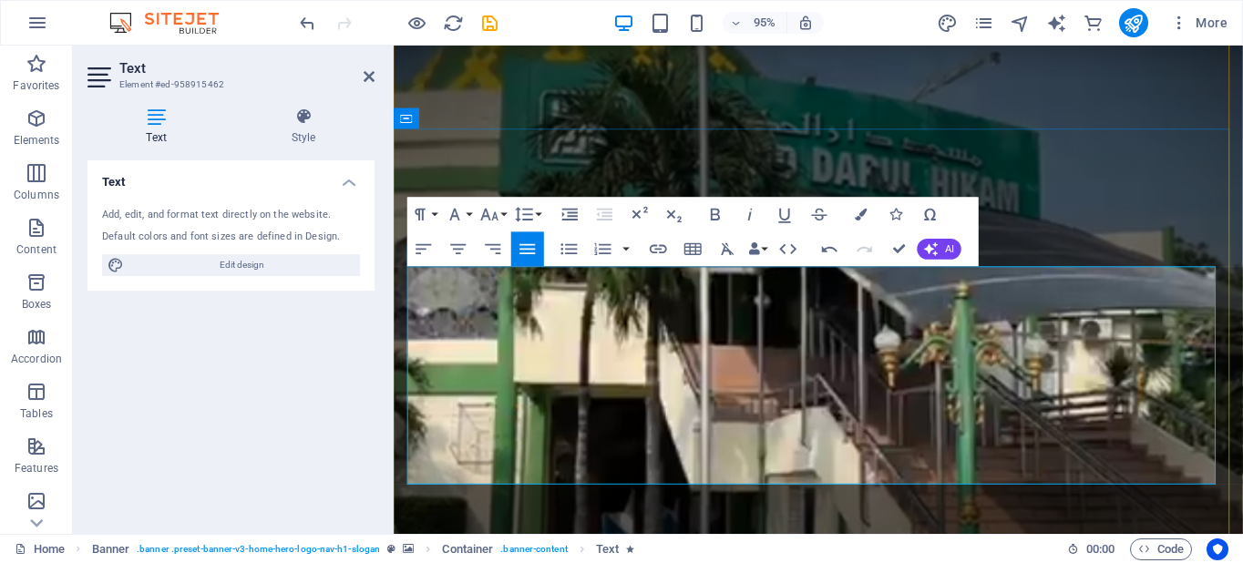
drag, startPoint x: 1096, startPoint y: 288, endPoint x: 756, endPoint y: 496, distance: 398.5
click at [717, 217] on icon "button" at bounding box center [716, 214] width 21 height 21
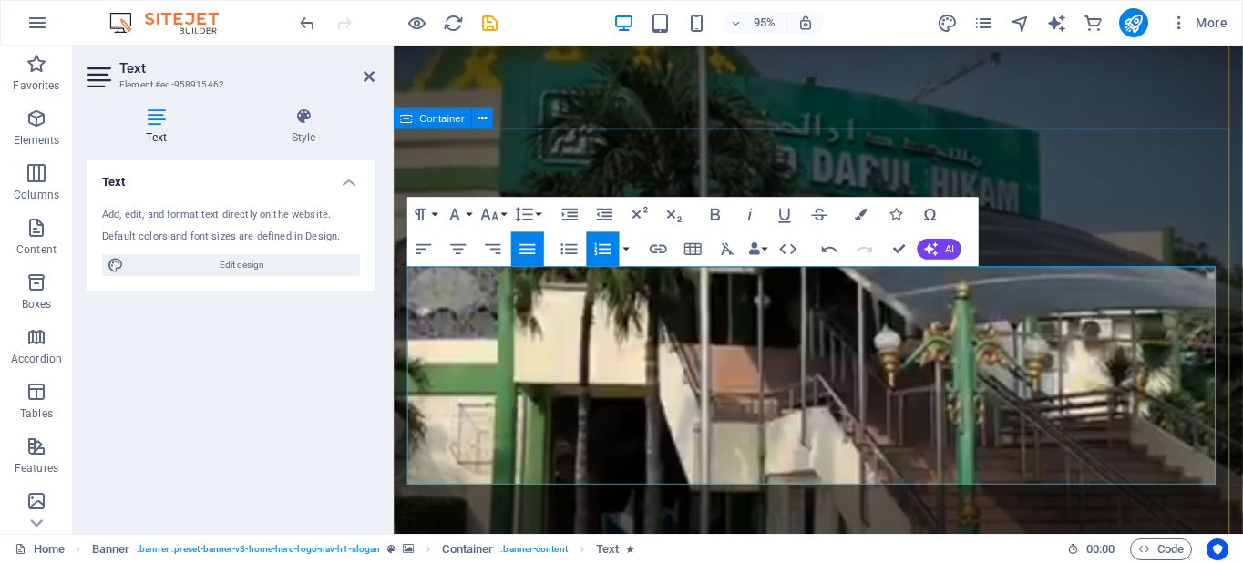
drag, startPoint x: 1089, startPoint y: 292, endPoint x: 406, endPoint y: 298, distance: 683.7
copy p "Kami berkomitmen untuk memberikan dukungan dan layanan terbaik bagi masyarakat.…"
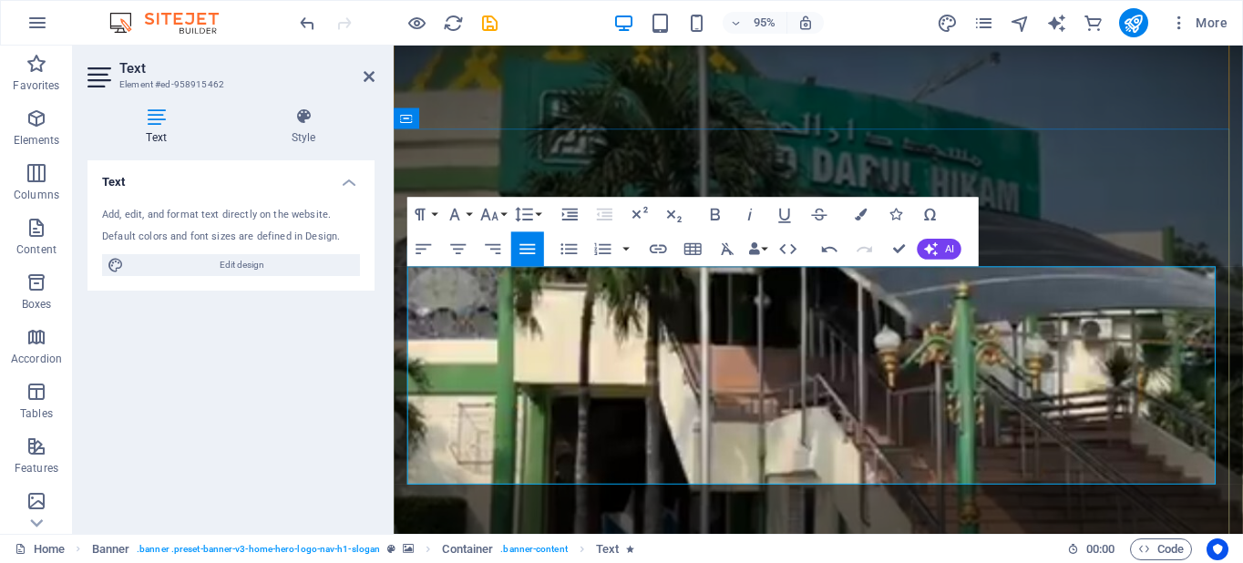
scroll to position [1120, 3]
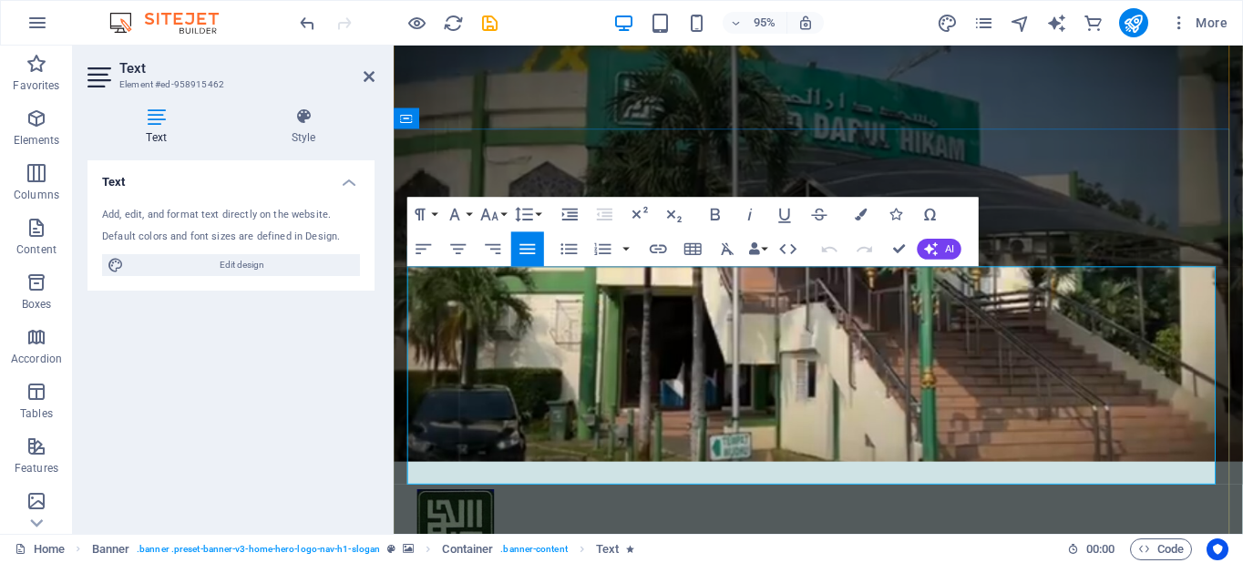
drag, startPoint x: 1095, startPoint y: 289, endPoint x: 723, endPoint y: 494, distance: 424.8
click at [723, 249] on icon "button" at bounding box center [727, 249] width 21 height 21
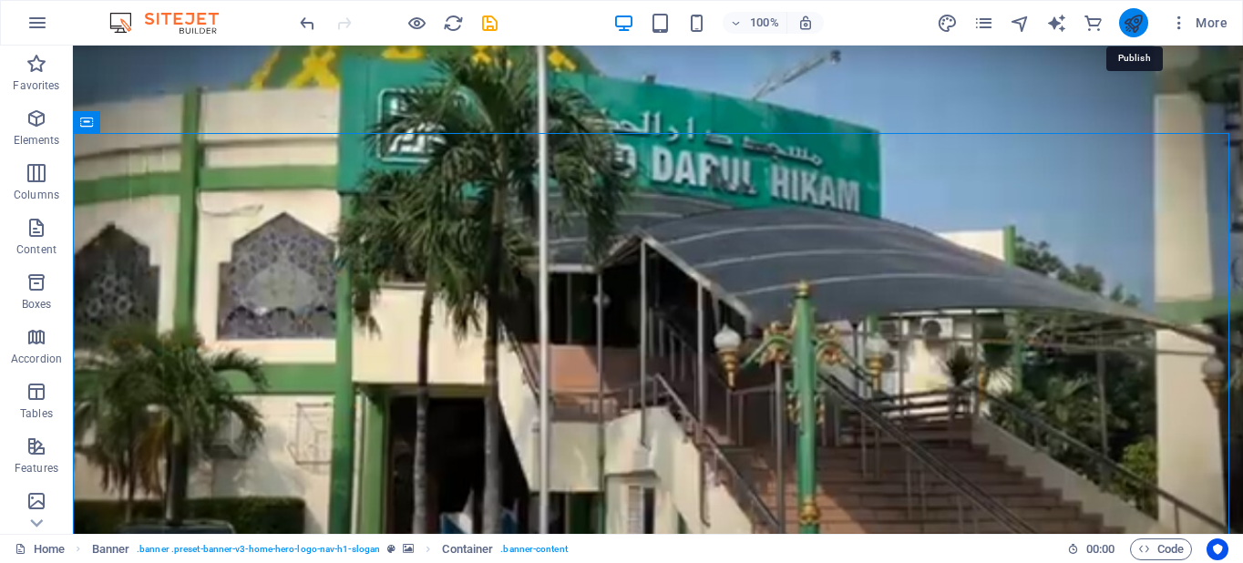
click at [1129, 16] on icon "publish" at bounding box center [1133, 23] width 21 height 21
checkbox input "false"
